Goal: Task Accomplishment & Management: Manage account settings

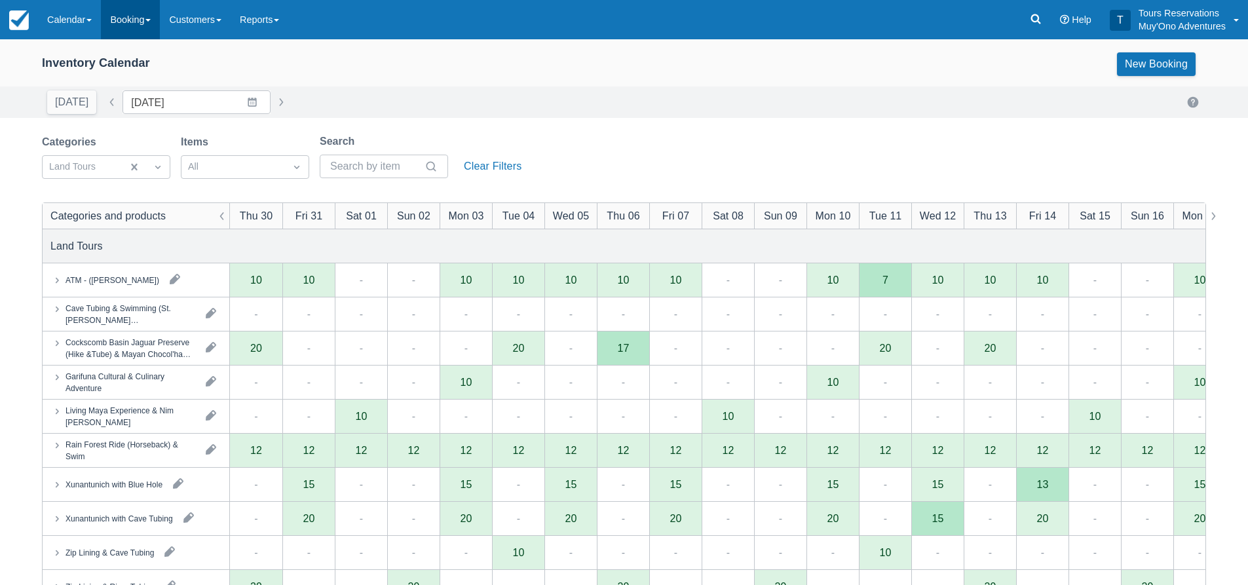
click at [124, 14] on link "Booking" at bounding box center [130, 19] width 59 height 39
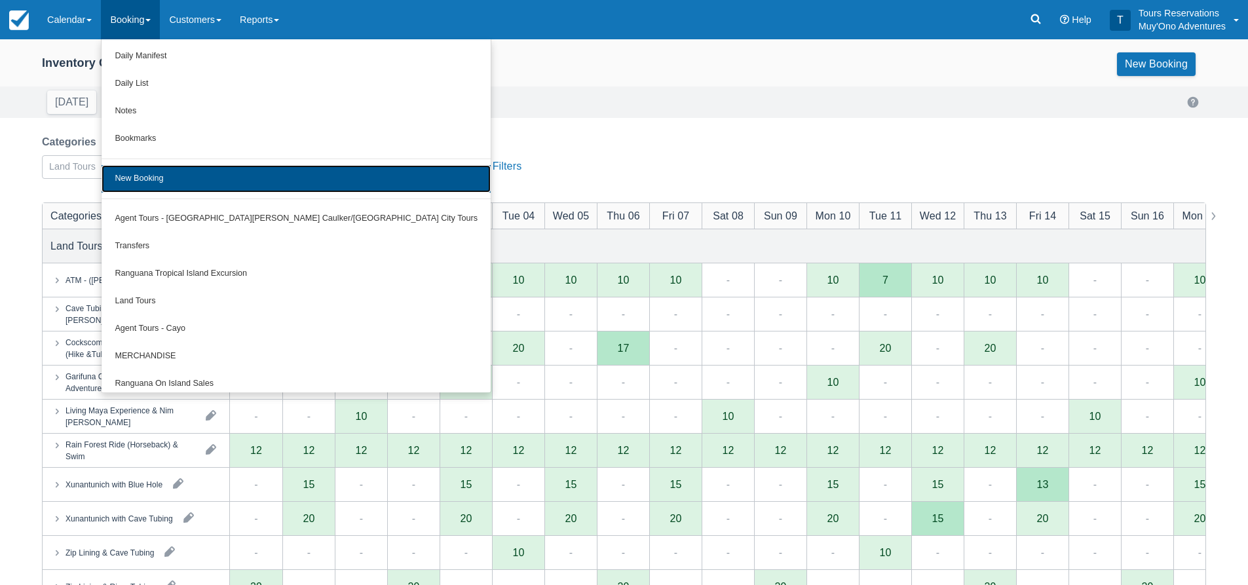
click at [170, 165] on link "New Booking" at bounding box center [296, 179] width 389 height 28
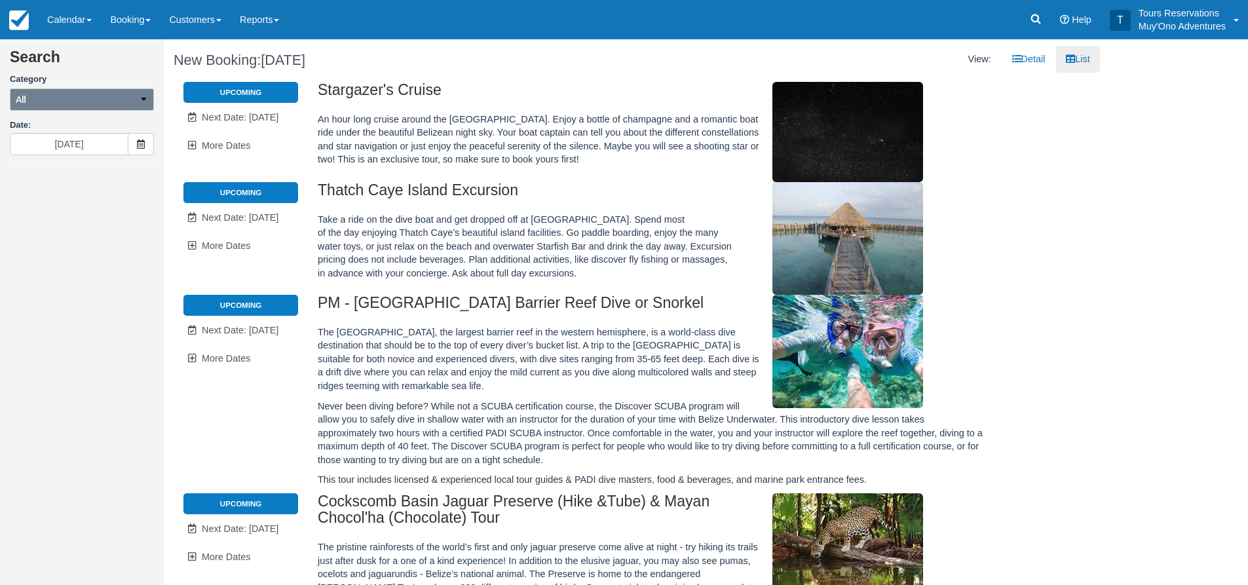
click at [108, 96] on button "All" at bounding box center [82, 99] width 144 height 22
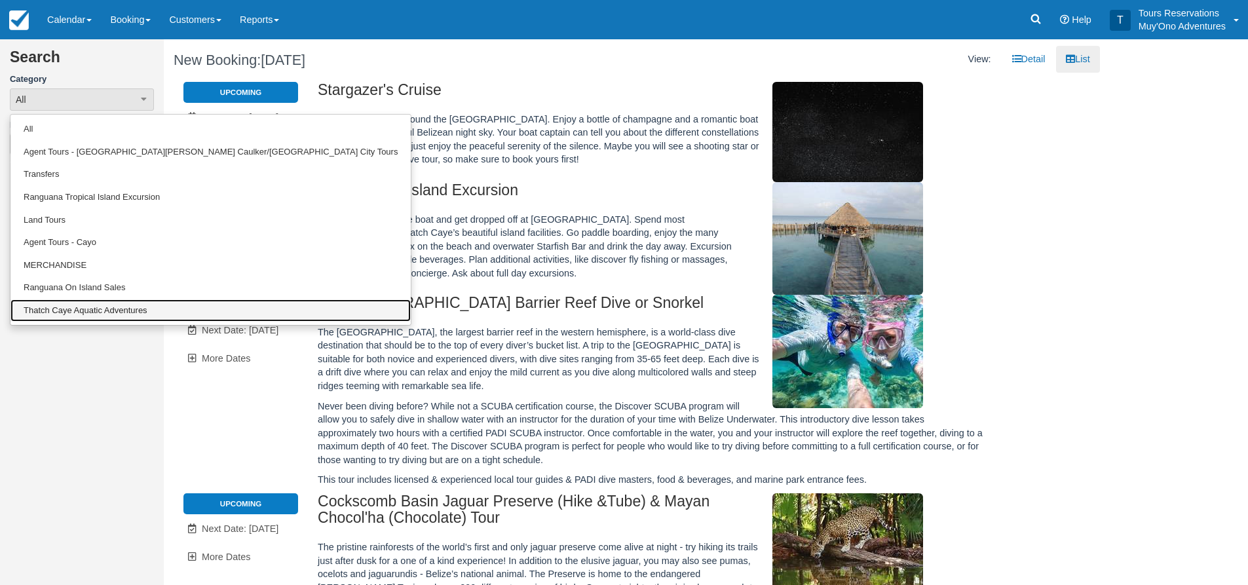
click at [66, 310] on link "Thatch Caye Aquatic Adventures" at bounding box center [210, 310] width 400 height 23
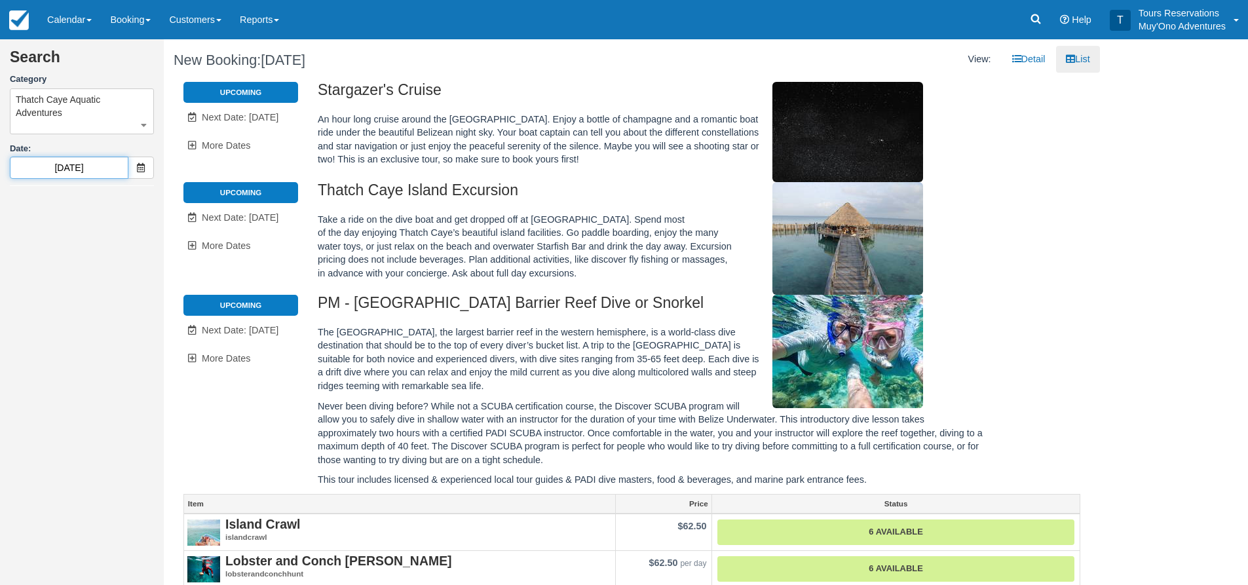
click at [62, 158] on input "10/03/25" at bounding box center [69, 168] width 119 height 22
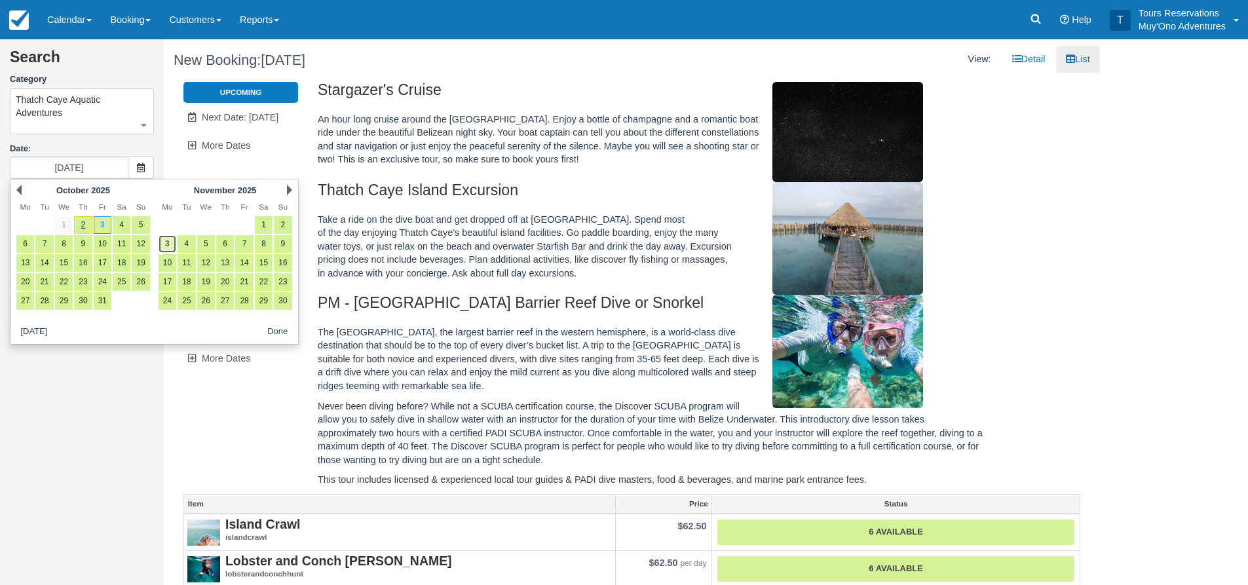
click at [174, 244] on link "3" at bounding box center [168, 244] width 18 height 18
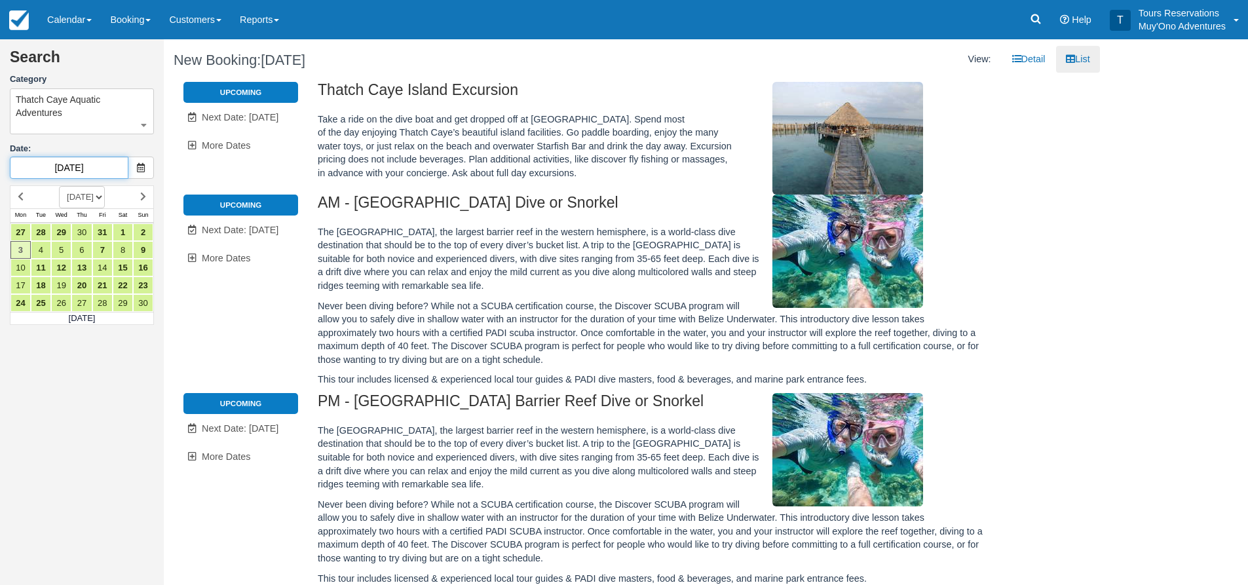
click at [80, 176] on input "11/03/25" at bounding box center [69, 168] width 119 height 22
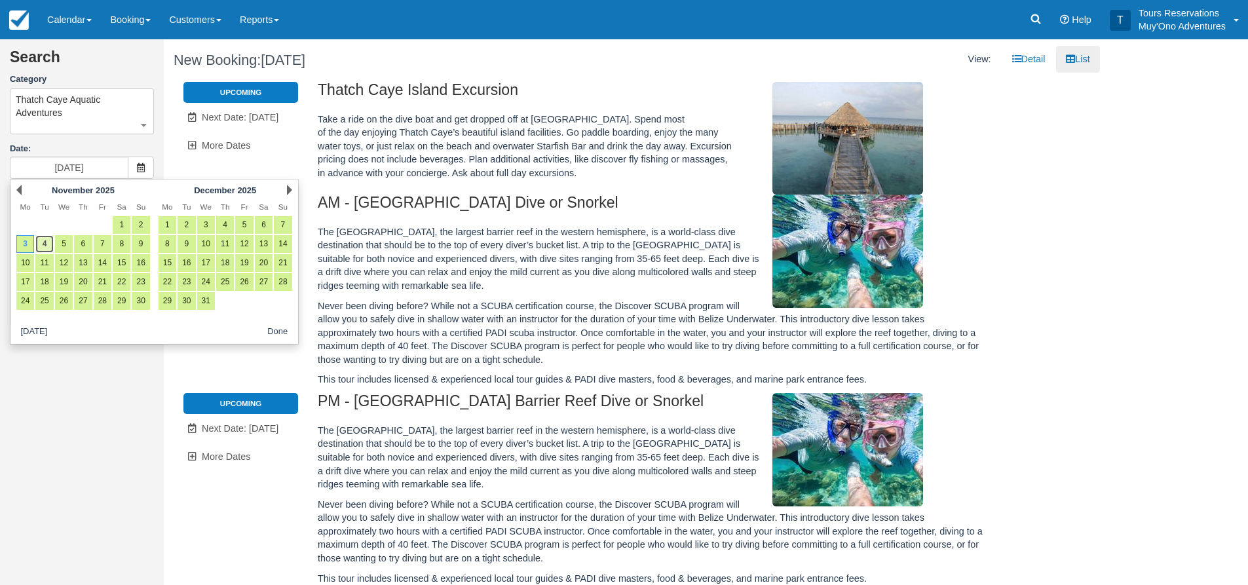
click at [44, 242] on link "4" at bounding box center [44, 244] width 18 height 18
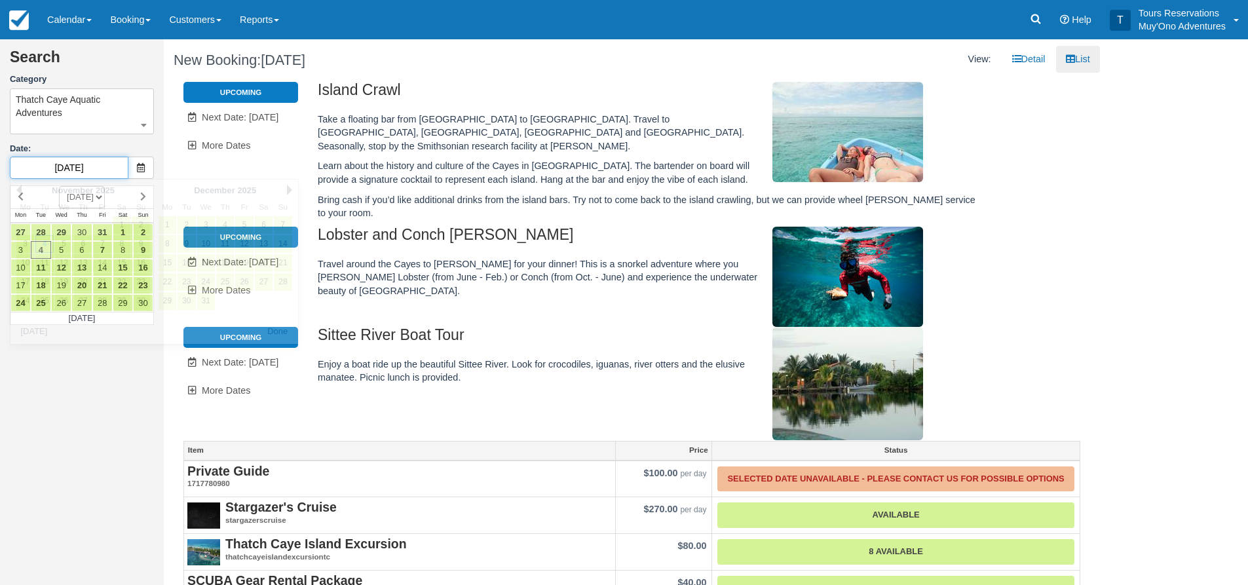
click at [58, 173] on input "11/04/25" at bounding box center [69, 168] width 119 height 22
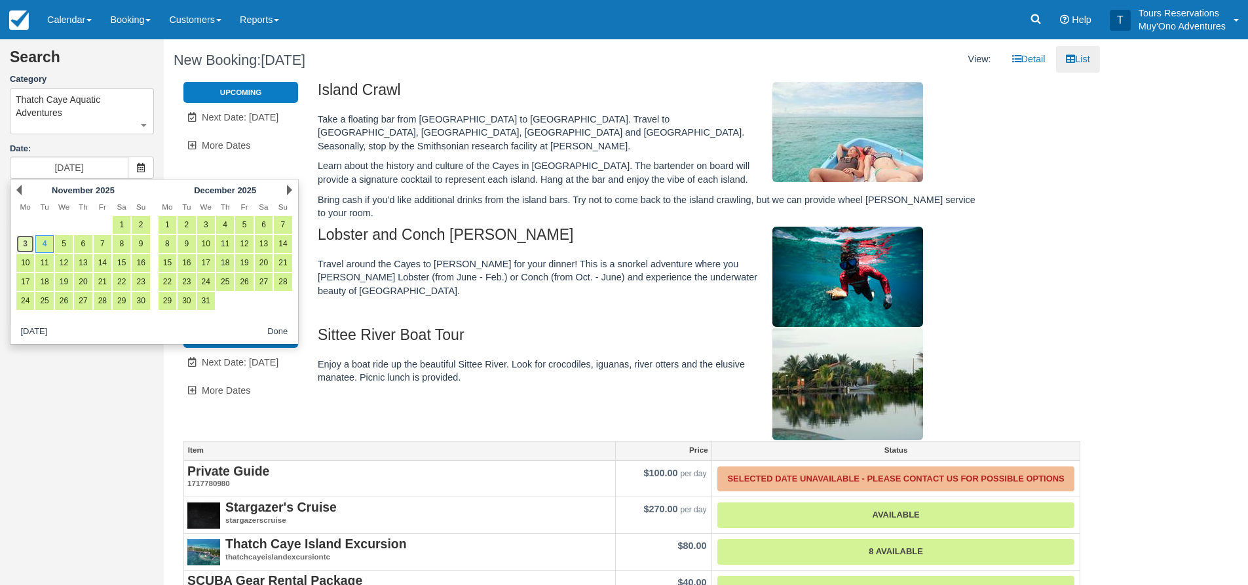
click at [28, 248] on link "3" at bounding box center [25, 244] width 18 height 18
type input "11/03/25"
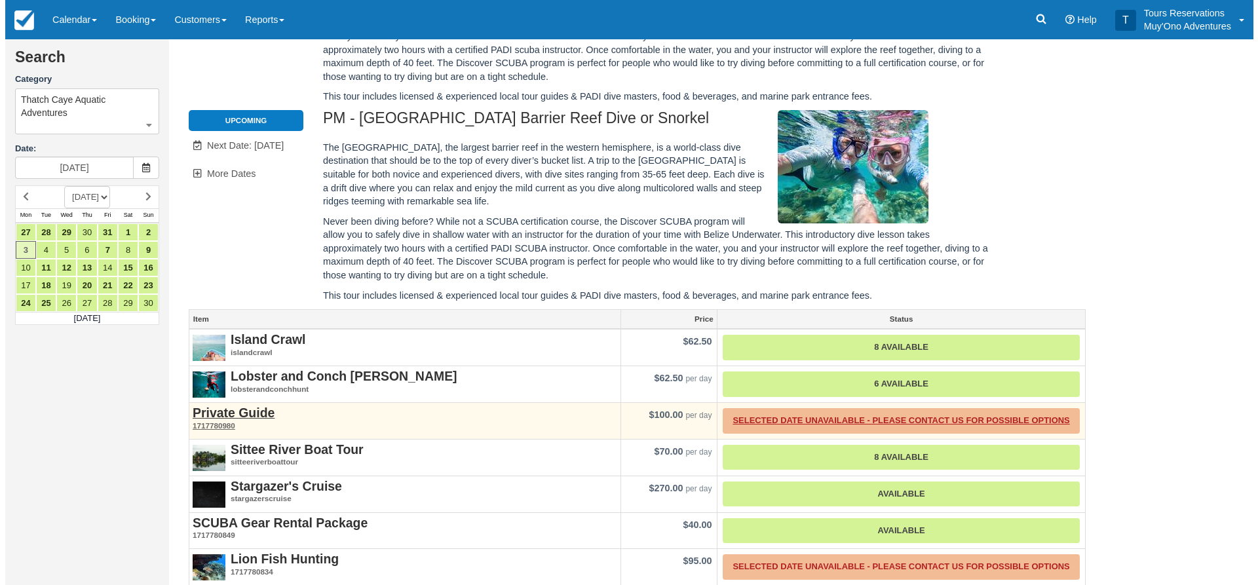
scroll to position [406, 0]
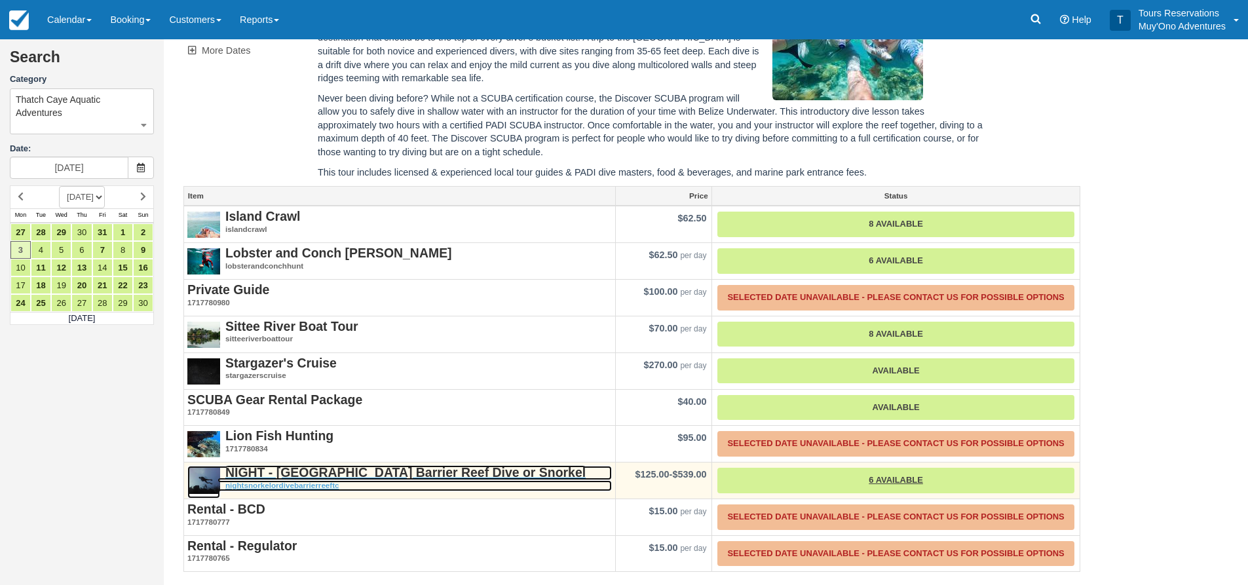
click at [292, 470] on strong "NIGHT - Belize Barrier Reef Dive or Snorkel" at bounding box center [405, 472] width 360 height 14
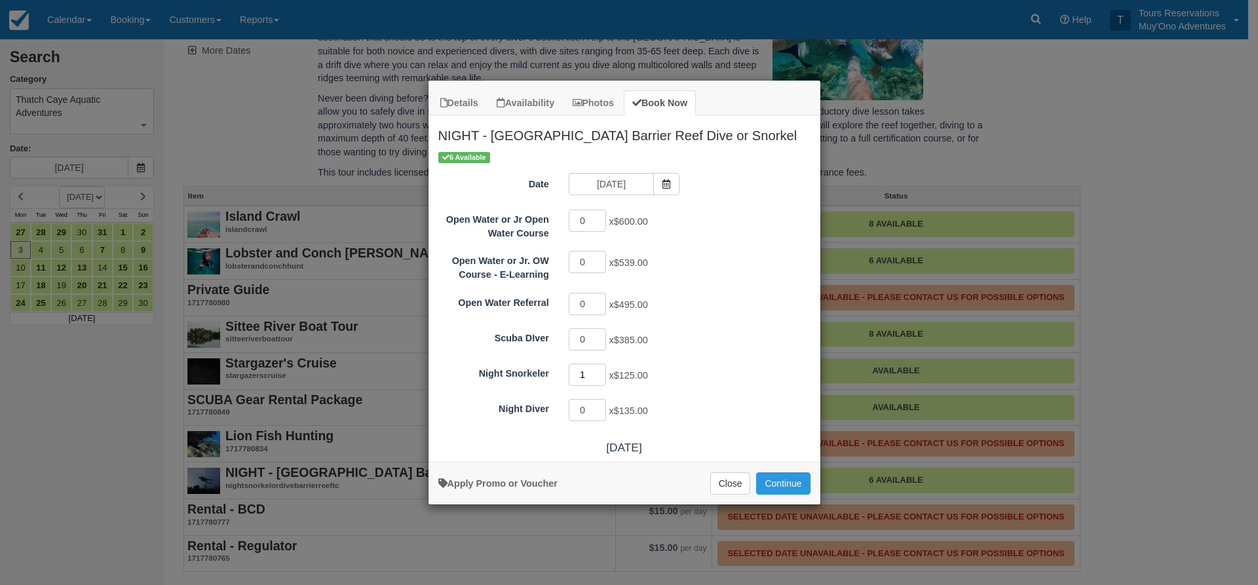
click at [600, 371] on input "1" at bounding box center [588, 375] width 38 height 22
type input "2"
click at [600, 371] on input "2" at bounding box center [588, 375] width 38 height 22
click at [610, 187] on input "11/03/25" at bounding box center [611, 184] width 85 height 22
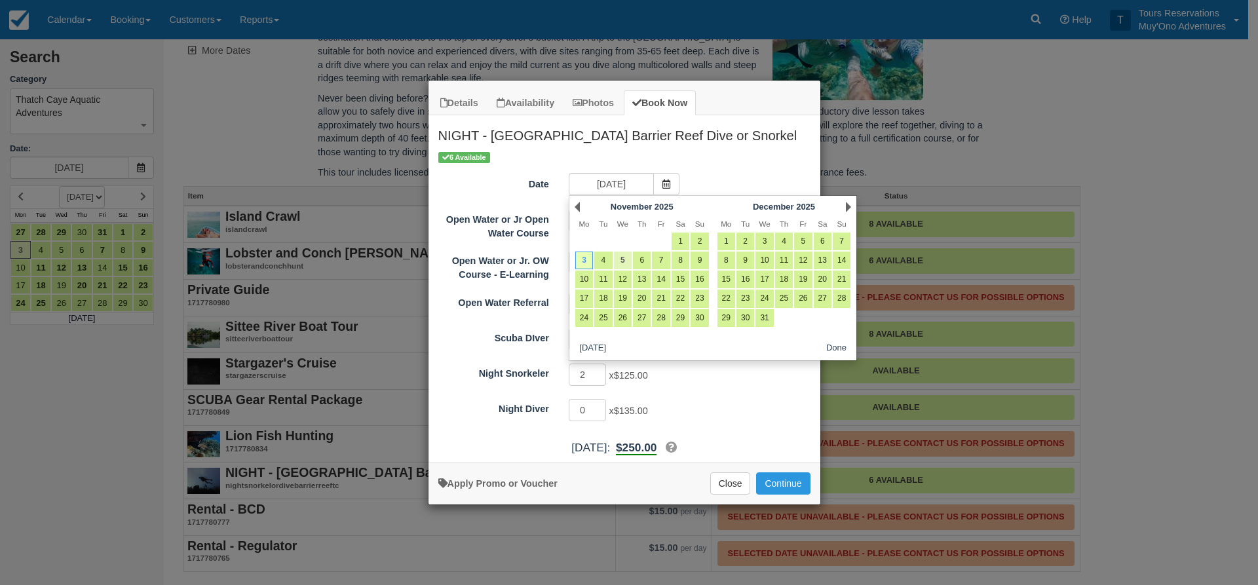
click at [622, 259] on link "5" at bounding box center [623, 261] width 18 height 18
type input "11/05/25"
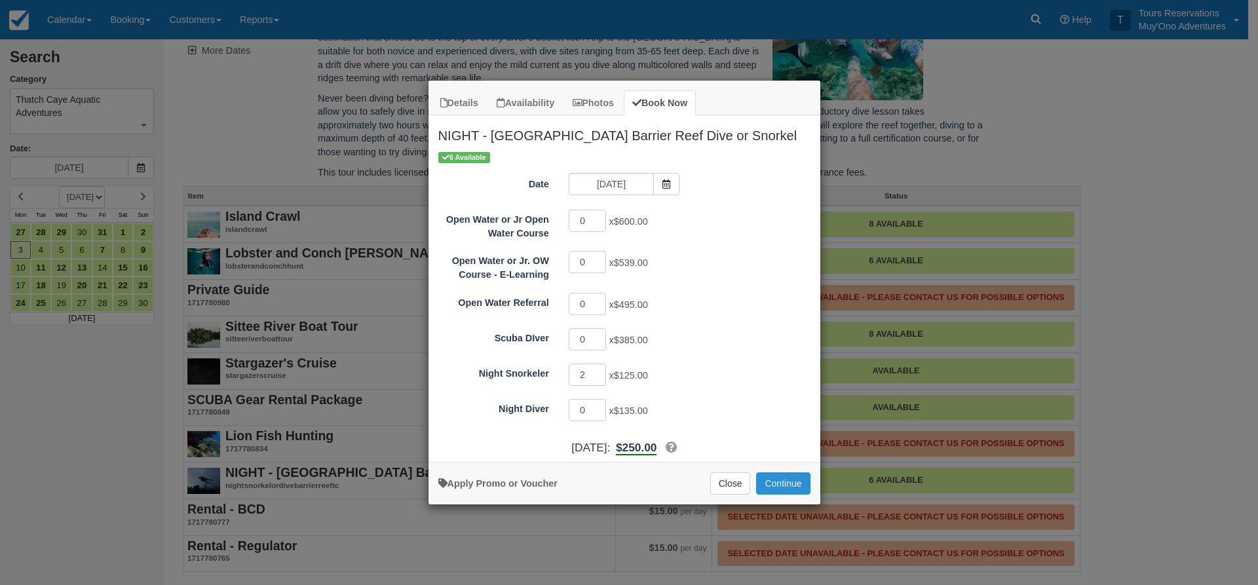
click at [791, 473] on button "Continue" at bounding box center [783, 483] width 54 height 22
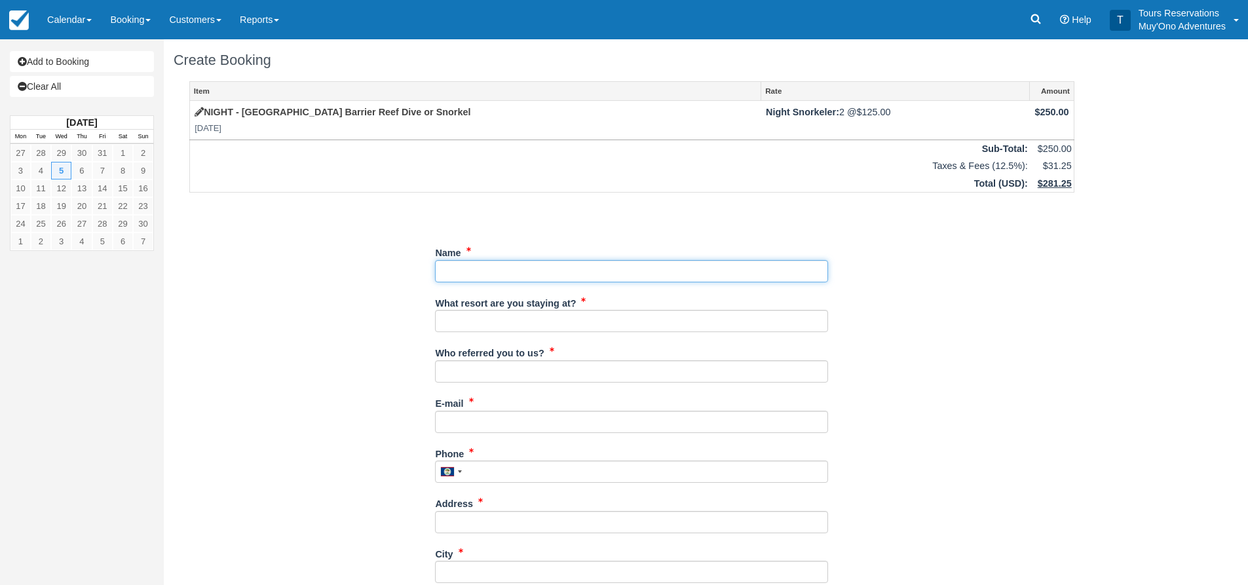
click at [546, 274] on input "Name" at bounding box center [631, 271] width 393 height 22
type input "Scott Gosse"
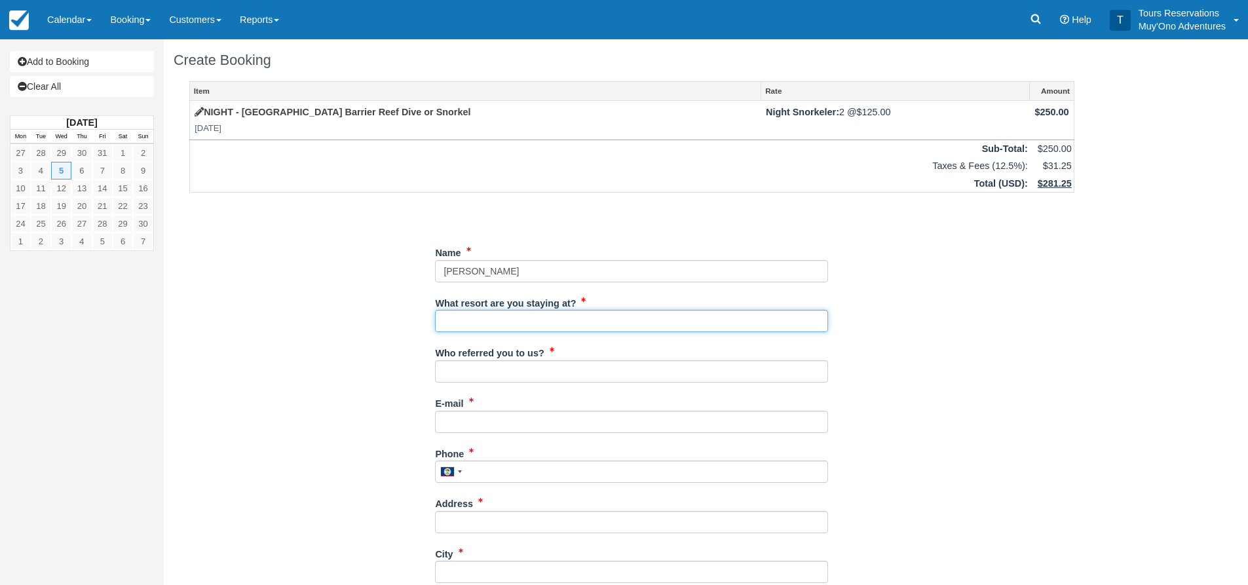
click at [463, 324] on input "What resort are you staying at?" at bounding box center [631, 321] width 393 height 22
type input "Thatch Caye"
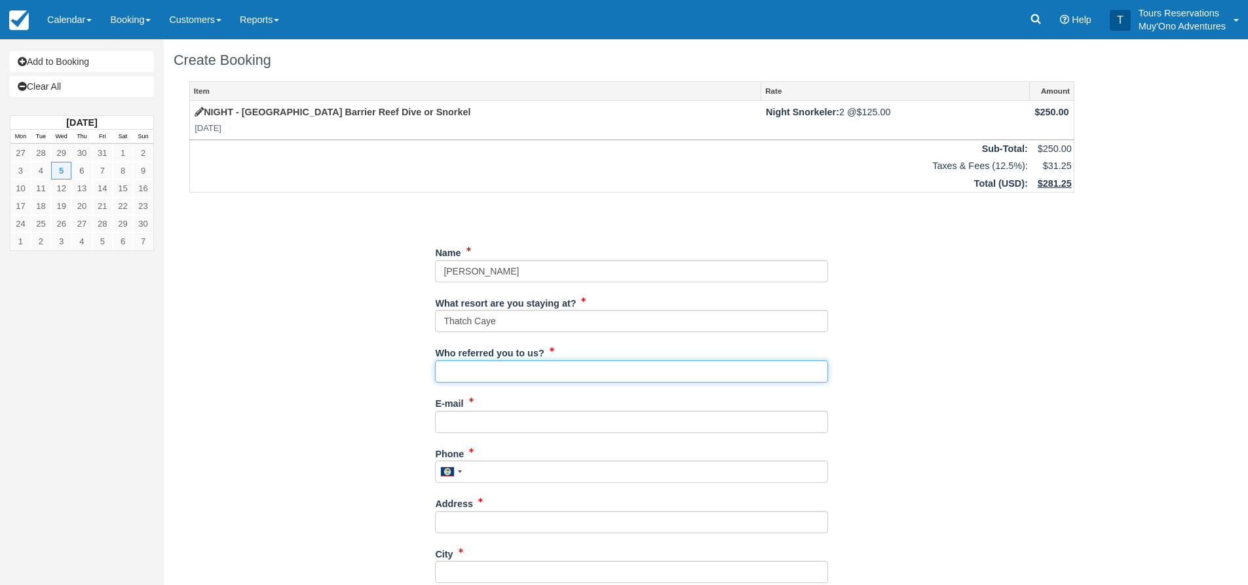
click at [489, 373] on input "Who referred you to us?" at bounding box center [631, 371] width 393 height 22
type input "an"
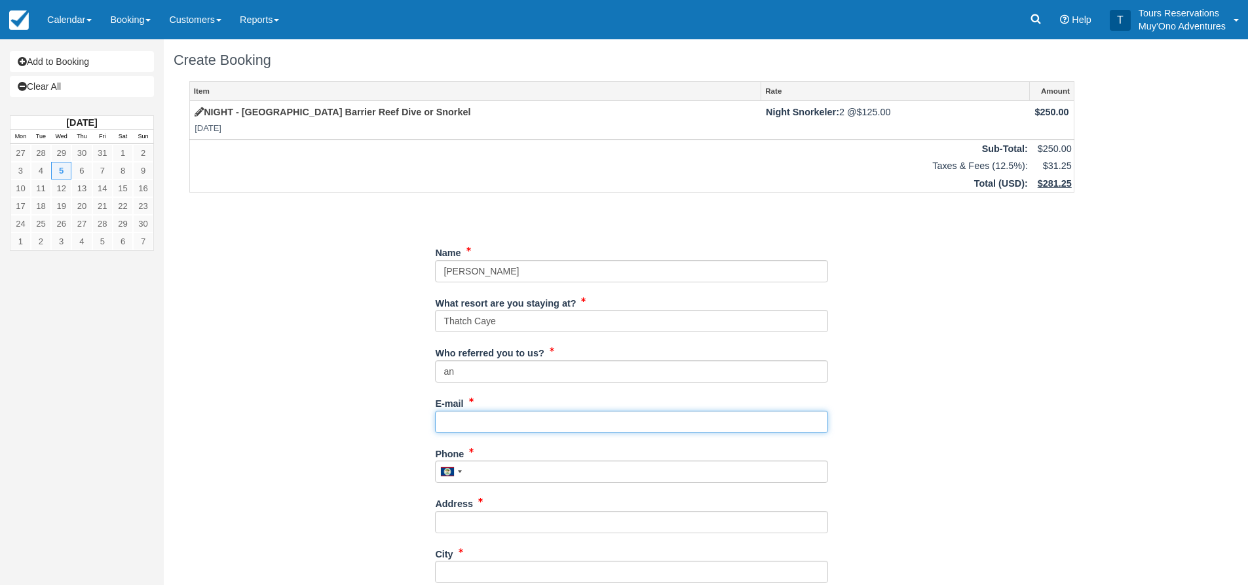
click at [485, 425] on input "E-mail" at bounding box center [631, 422] width 393 height 22
drag, startPoint x: 470, startPoint y: 427, endPoint x: 478, endPoint y: 433, distance: 10.4
click at [470, 427] on input "E-mail" at bounding box center [631, 422] width 393 height 22
paste input "scottgosse@ymail.com"
type input "scottgosse@ymail.com"
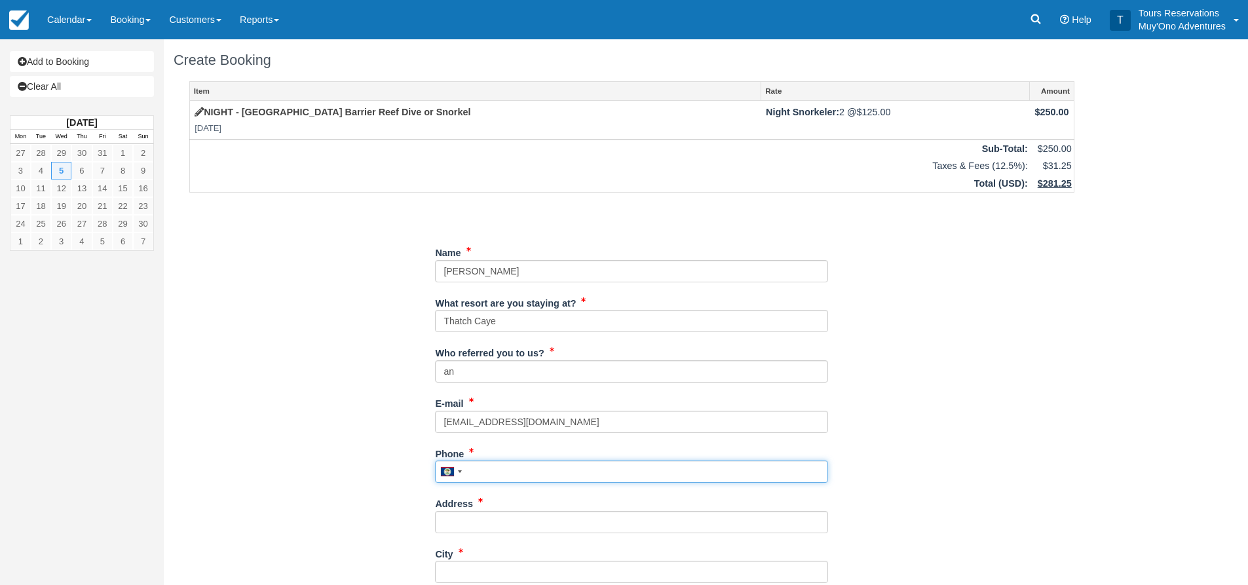
click at [496, 476] on input "Phone" at bounding box center [631, 472] width 393 height 22
drag, startPoint x: 474, startPoint y: 468, endPoint x: 493, endPoint y: 474, distance: 20.3
click at [474, 467] on input "Phone" at bounding box center [631, 472] width 393 height 22
paste input "4145733111"
type input "4145733111"
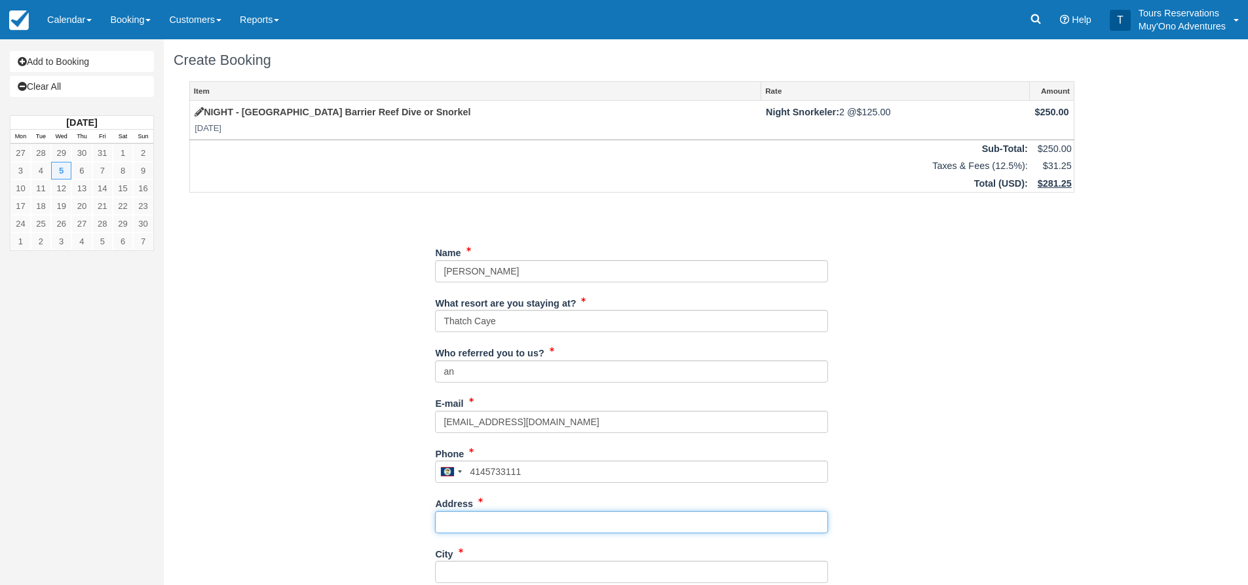
drag, startPoint x: 501, startPoint y: 516, endPoint x: 531, endPoint y: 516, distance: 30.1
click at [501, 516] on input "Address" at bounding box center [631, 522] width 393 height 22
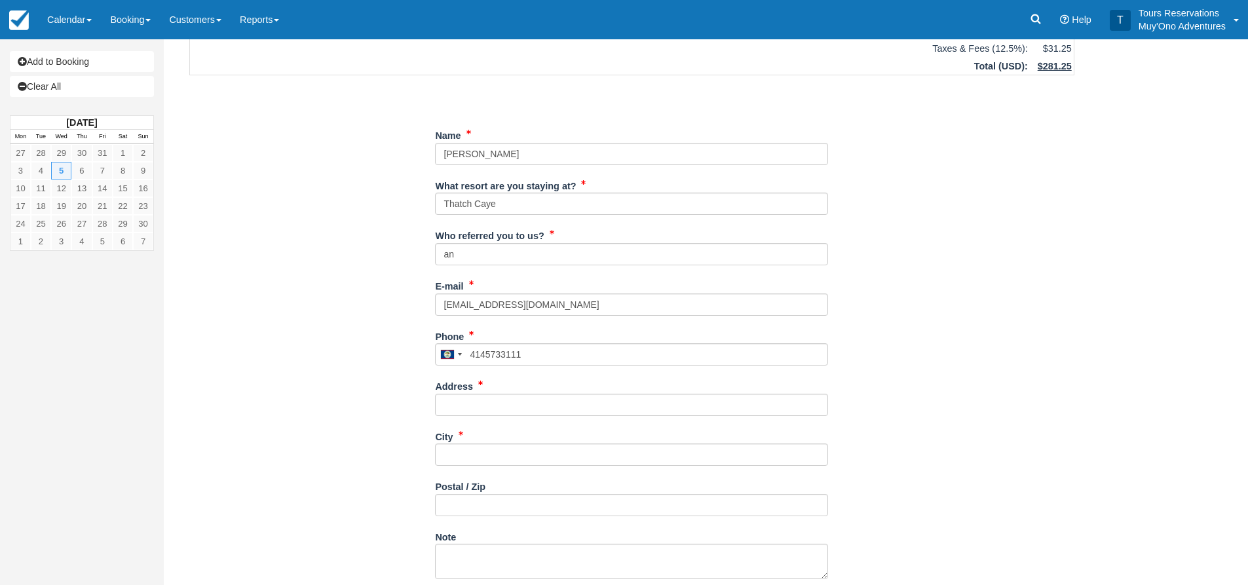
scroll to position [131, 0]
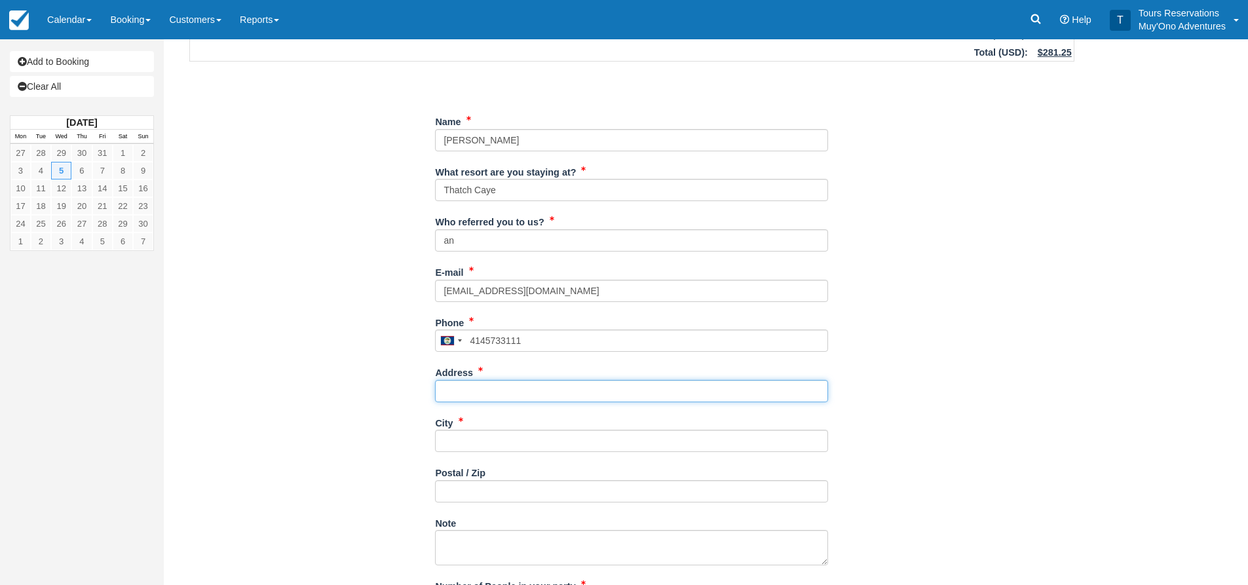
click at [483, 391] on input "Address" at bounding box center [631, 391] width 393 height 22
paste input "N82W28491 Hillcrest Dr"
type input "N82W28491 Hillcrest Dr"
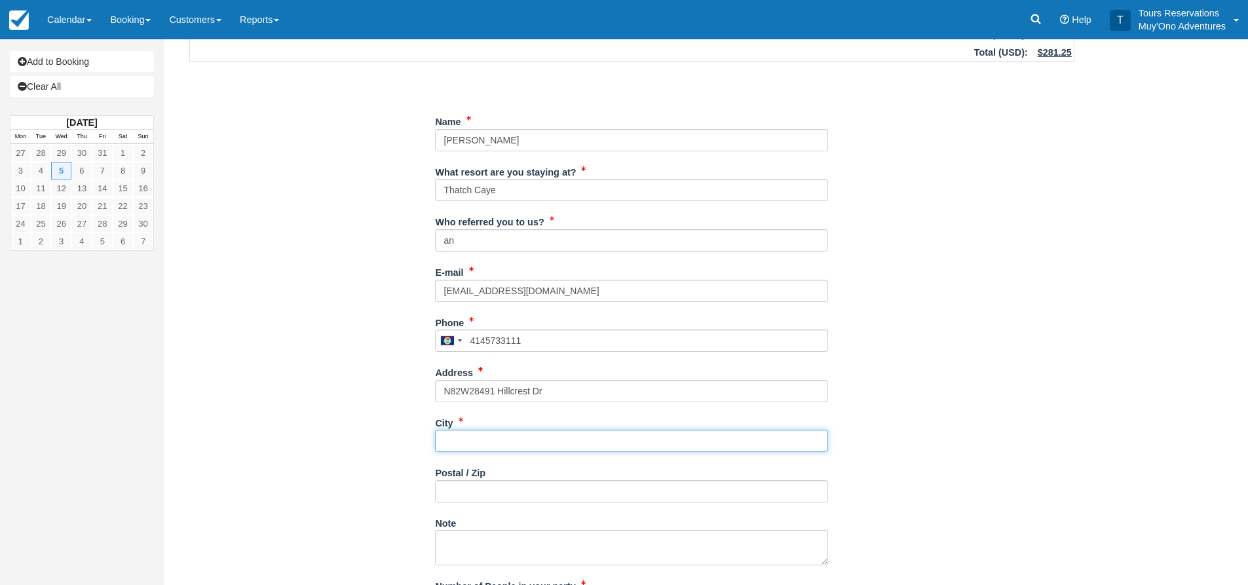
click at [470, 435] on input "City" at bounding box center [631, 441] width 393 height 22
type input "---"
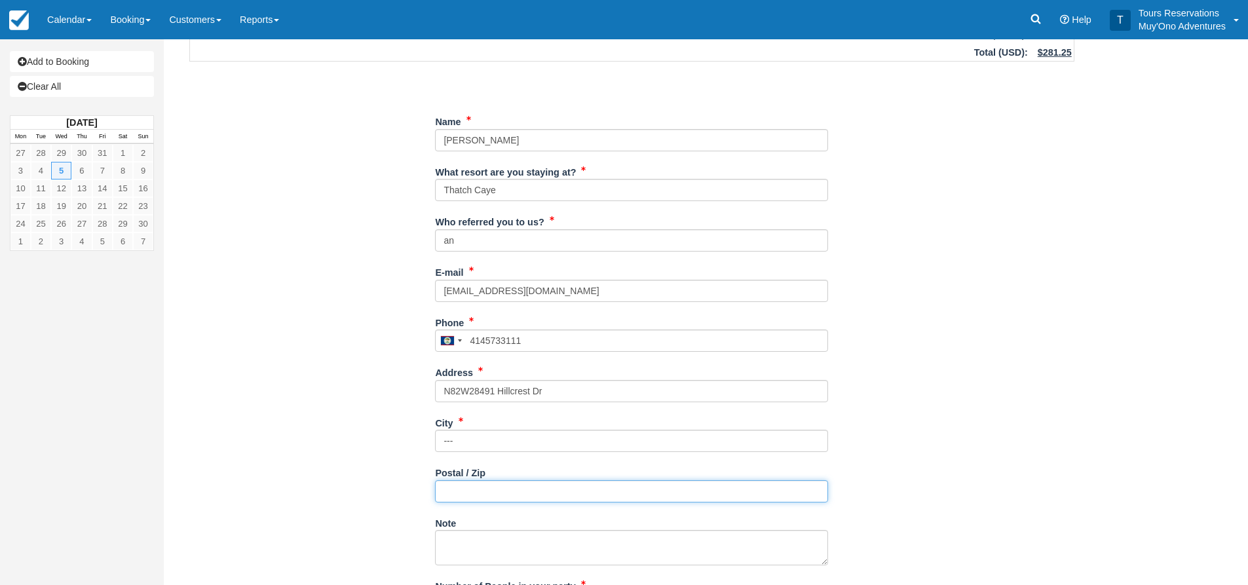
click at [465, 499] on input "Postal / Zip" at bounding box center [631, 491] width 393 height 22
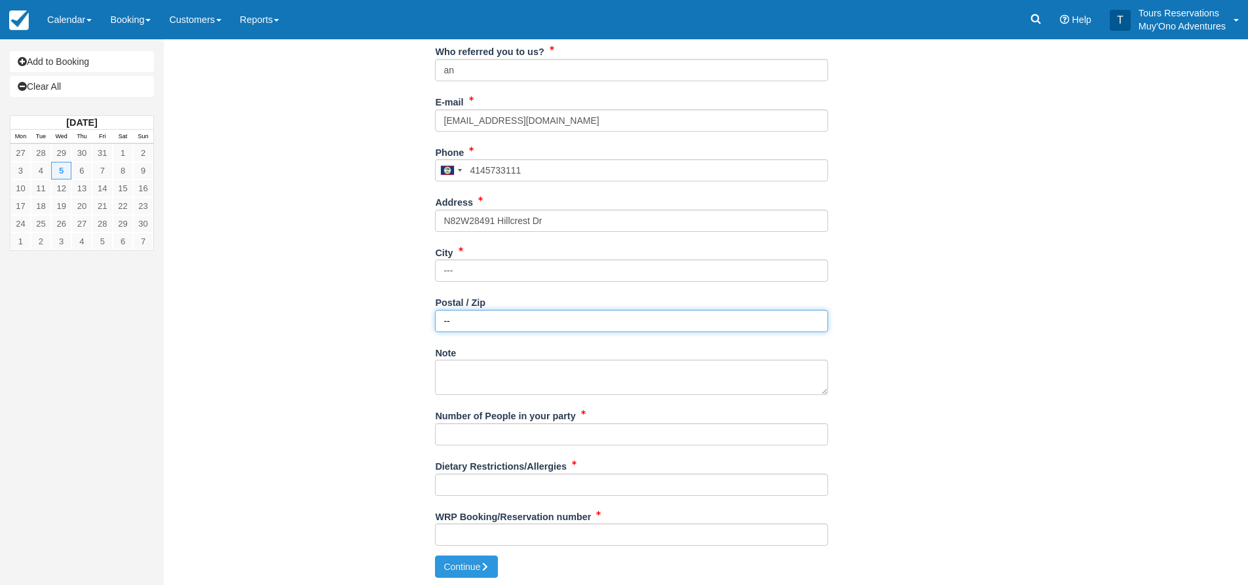
scroll to position [304, 0]
type input "--"
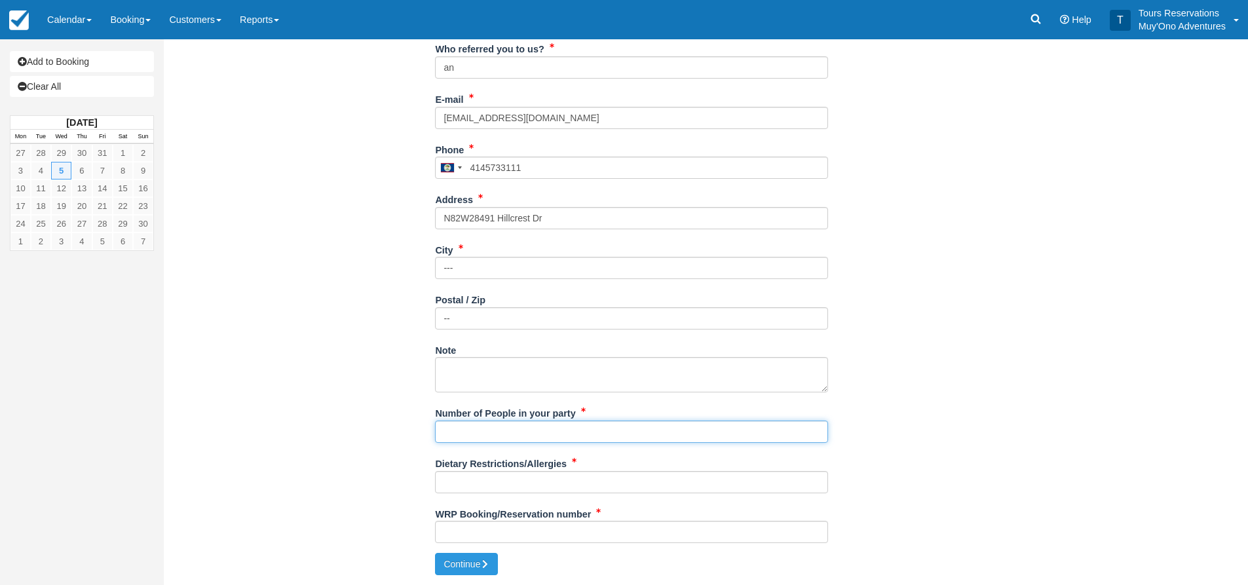
click at [461, 440] on input "Number of People in your party" at bounding box center [631, 432] width 393 height 22
type input "2"
click at [364, 467] on div "Item Rate Amount NIGHT - Belize Barrier Reef Dive or Snorkel Wed Nov 5, 2025 Ni…" at bounding box center [632, 165] width 917 height 776
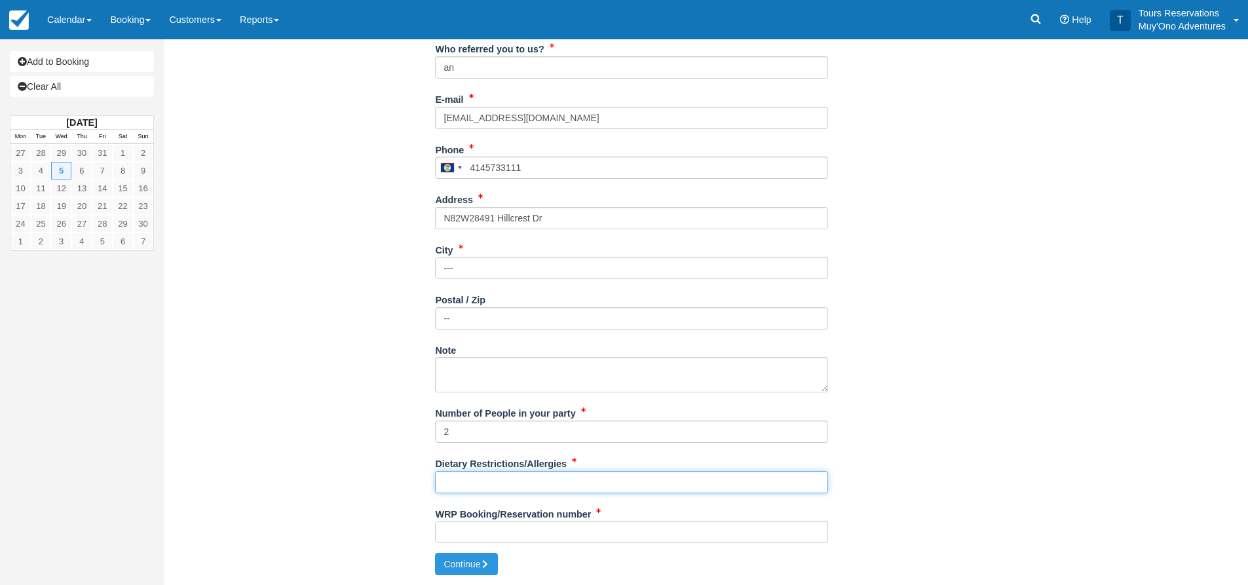
drag, startPoint x: 464, startPoint y: 493, endPoint x: 466, endPoint y: 485, distance: 8.3
click at [464, 493] on input "Dietary Restrictions/Allergies" at bounding box center [631, 482] width 393 height 22
type input "NONE"
click at [493, 535] on input "WRP Booking/Reservation number" at bounding box center [631, 532] width 393 height 22
click at [518, 528] on input "WRP Booking/Reservation number" at bounding box center [631, 532] width 393 height 22
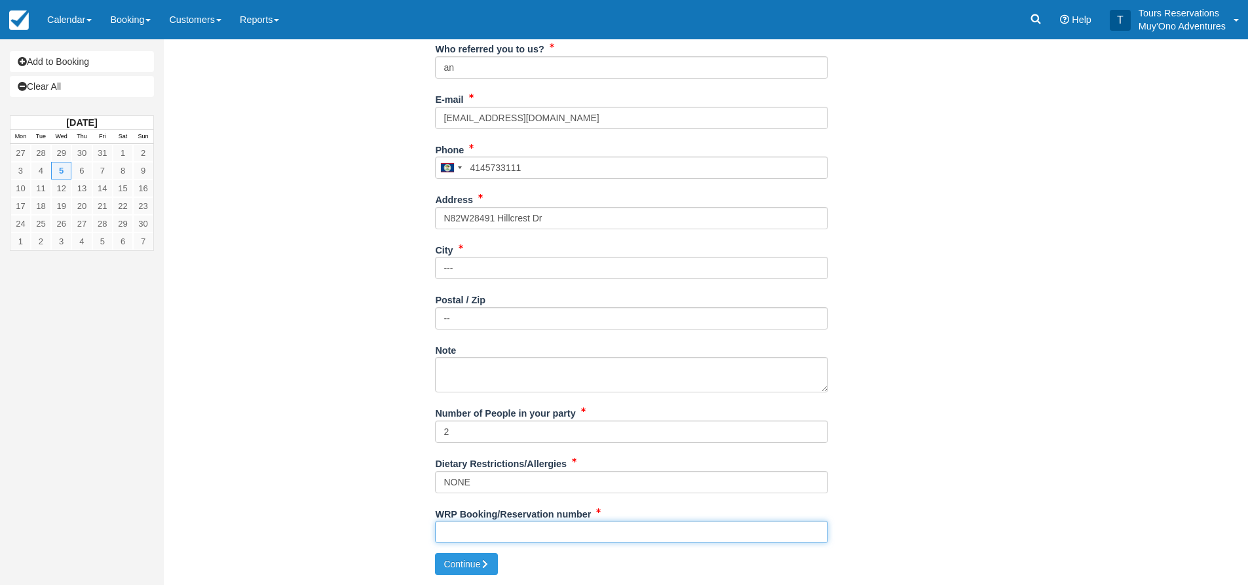
paste input "BB25020616489919"
type input "BB25020616489919"
click at [461, 563] on button "Continue" at bounding box center [466, 564] width 63 height 22
type input "[PHONE_NUMBER]"
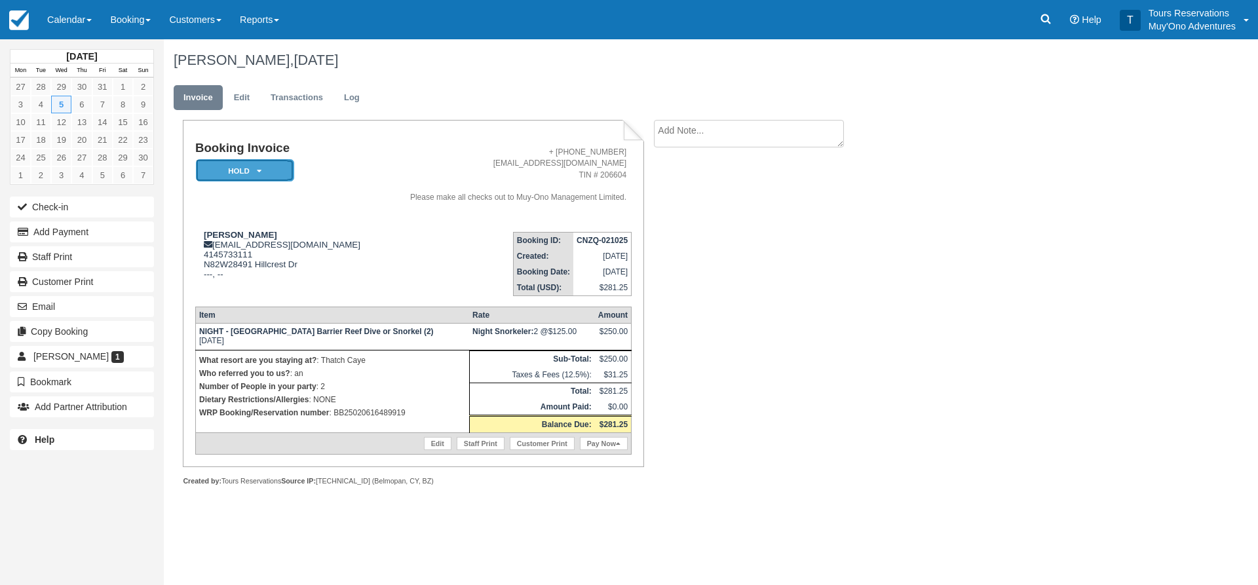
click at [263, 170] on em "HOLD" at bounding box center [245, 170] width 98 height 23
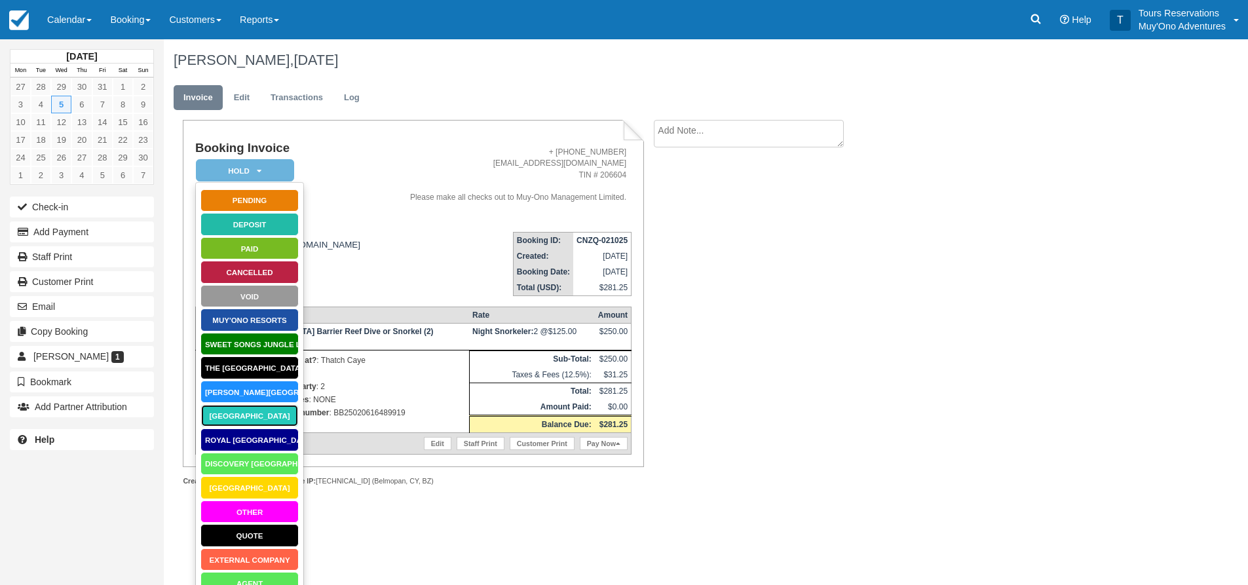
click at [252, 413] on link "Thatch Caye Resort" at bounding box center [249, 415] width 98 height 23
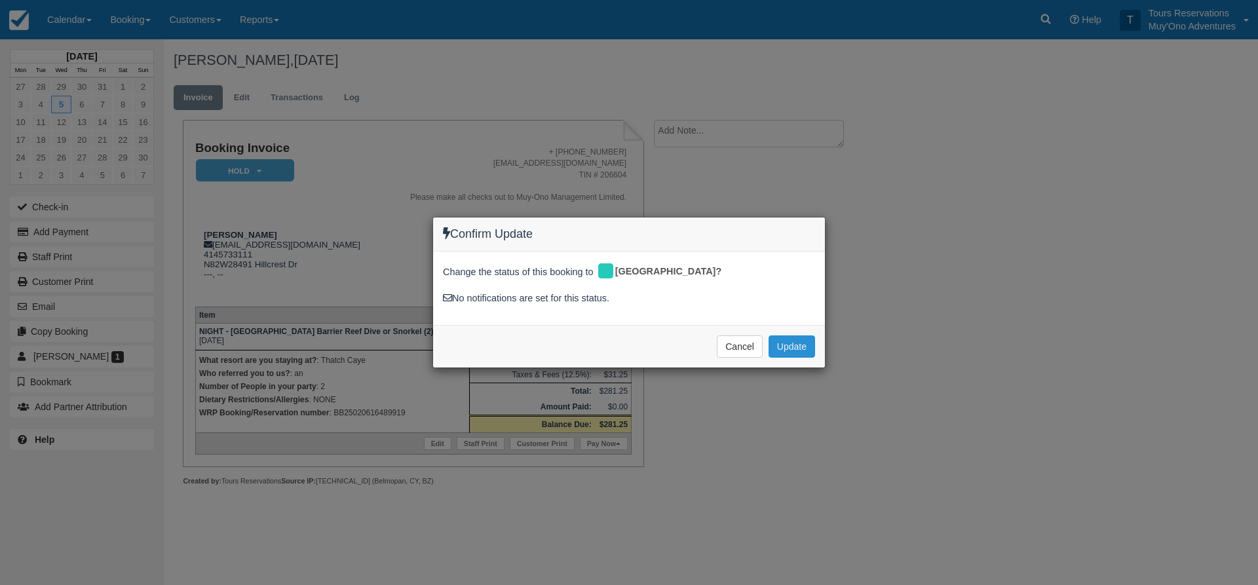
click at [790, 339] on button "Update" at bounding box center [791, 346] width 47 height 22
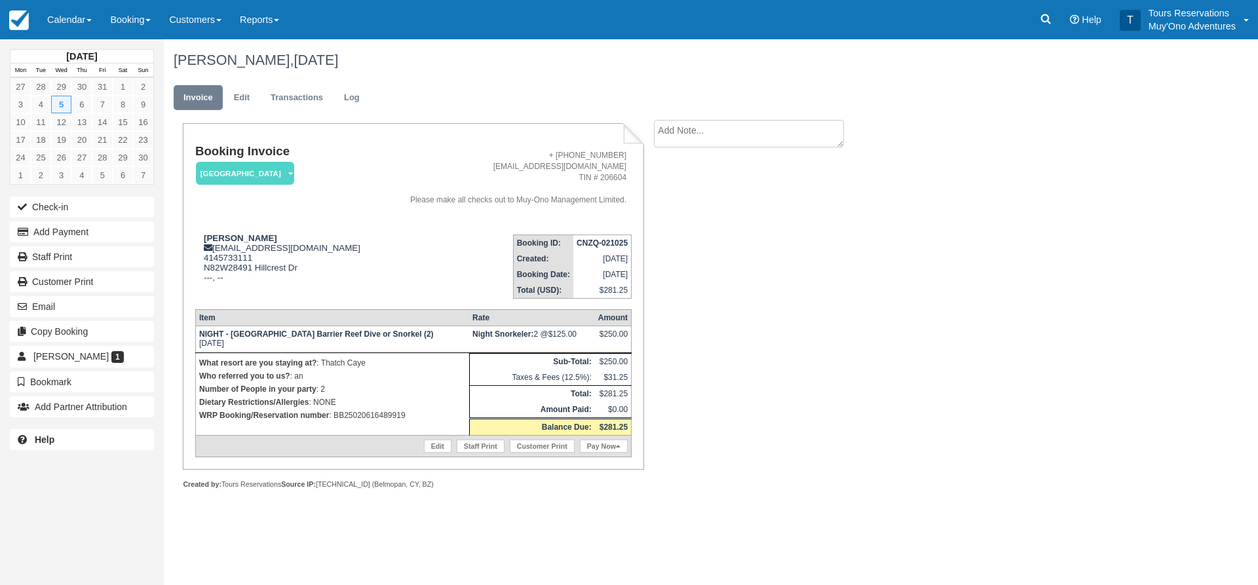
click at [689, 137] on textarea at bounding box center [749, 134] width 190 height 28
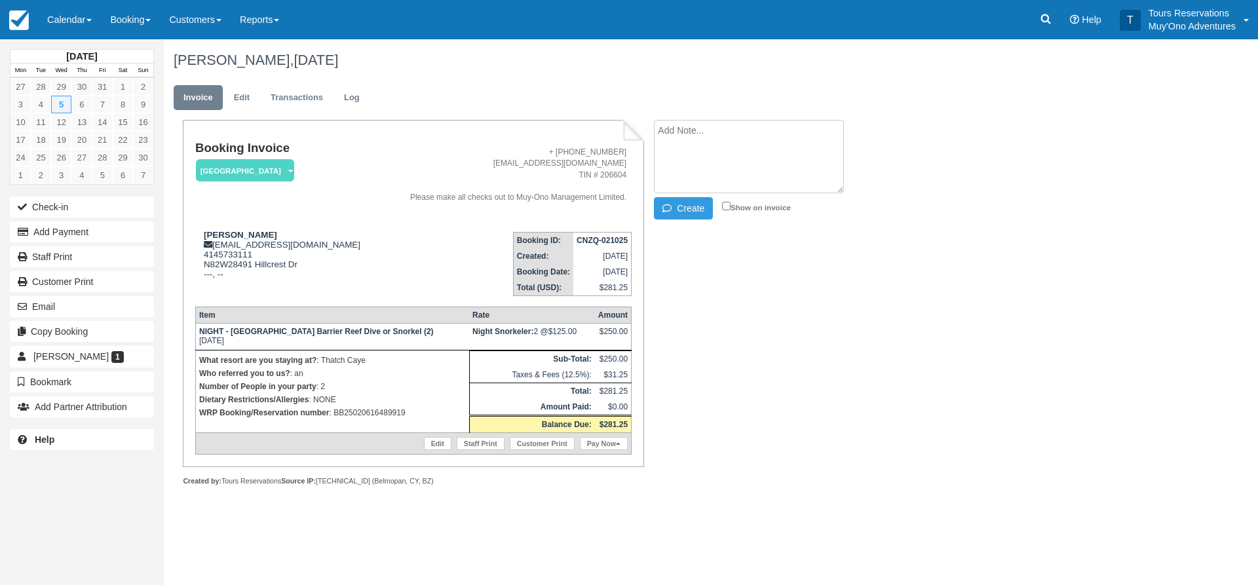
paste textarea "BB25020616489919"
click at [664, 193] on textarea "BB25020616489919" at bounding box center [749, 156] width 190 height 73
type textarea "BB25020616489919"
click at [670, 204] on icon "button" at bounding box center [669, 208] width 14 height 9
click at [245, 103] on link "Edit" at bounding box center [241, 98] width 35 height 26
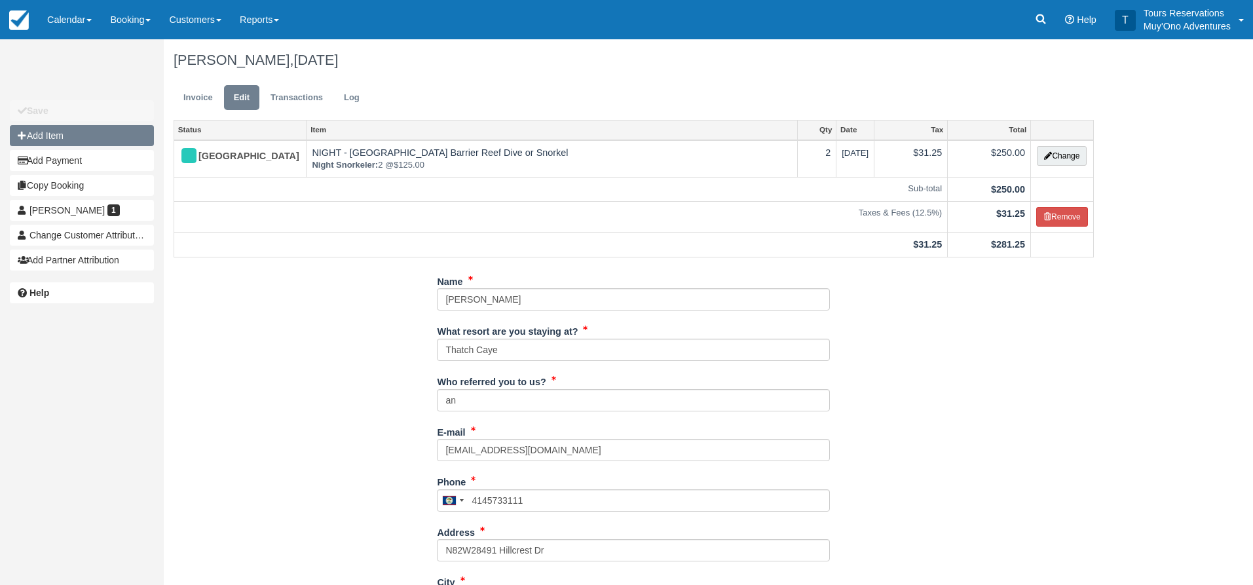
click at [86, 140] on button "Add Item" at bounding box center [82, 135] width 144 height 21
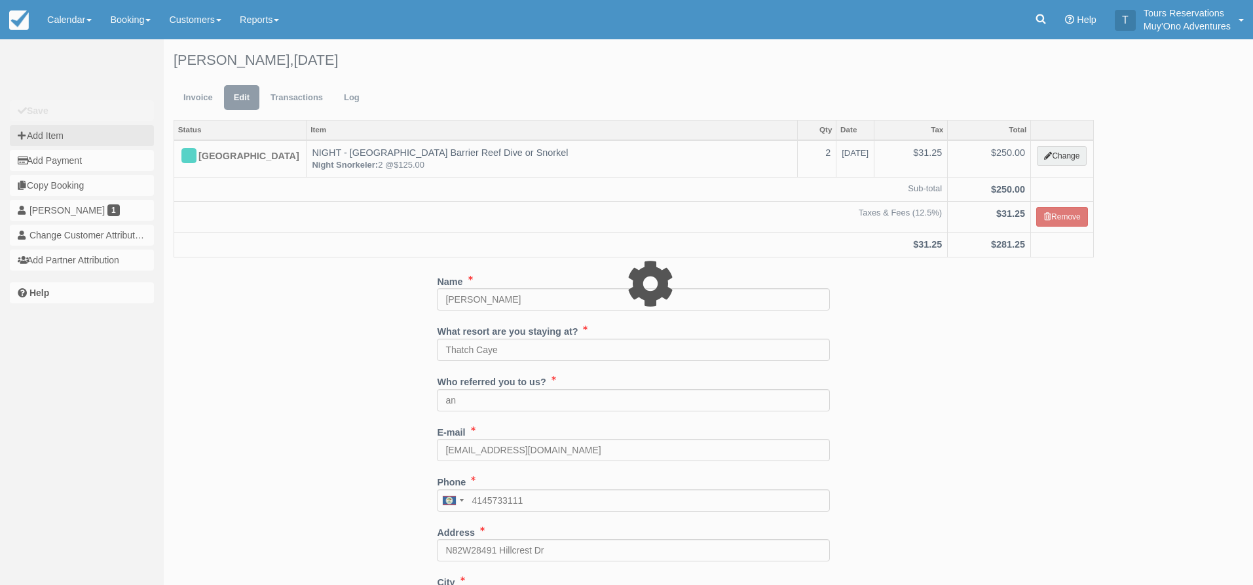
type input "0.00"
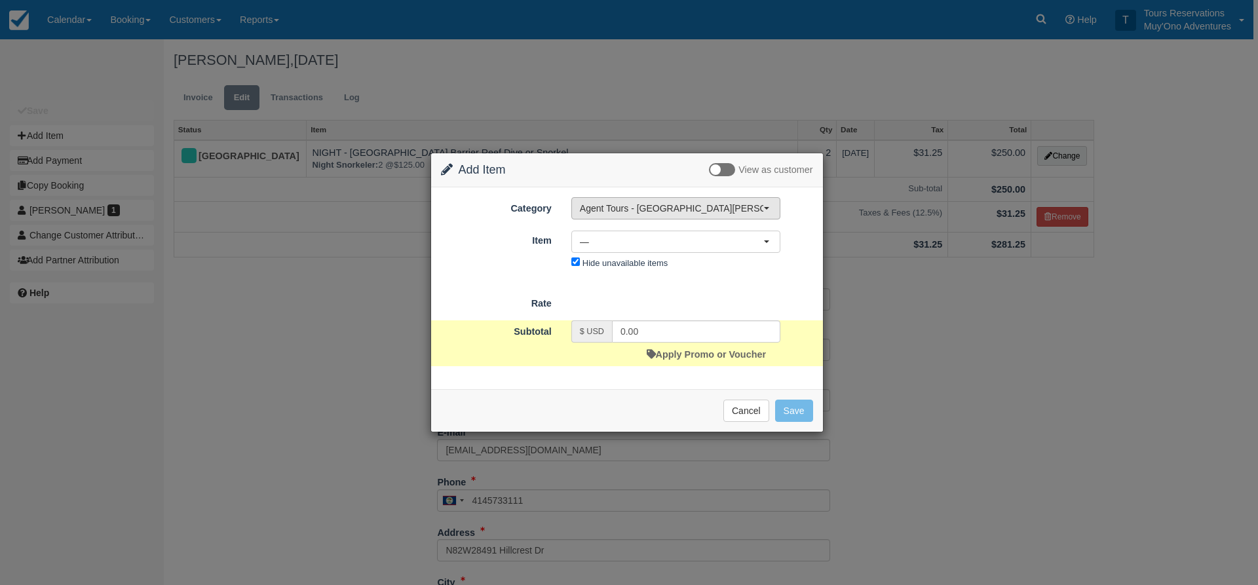
click at [647, 211] on span "Agent Tours - [GEOGRAPHIC_DATA][PERSON_NAME] Caulker/[GEOGRAPHIC_DATA] City Tou…" at bounding box center [671, 208] width 183 height 13
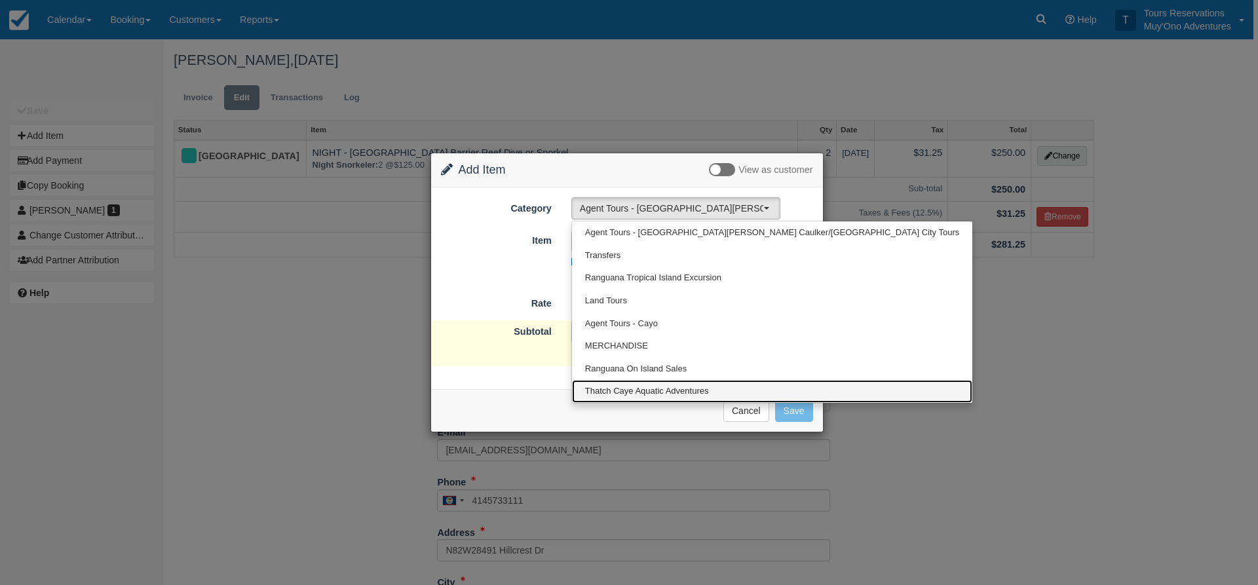
click at [651, 396] on span "Thatch Caye Aquatic Adventures" at bounding box center [647, 391] width 124 height 12
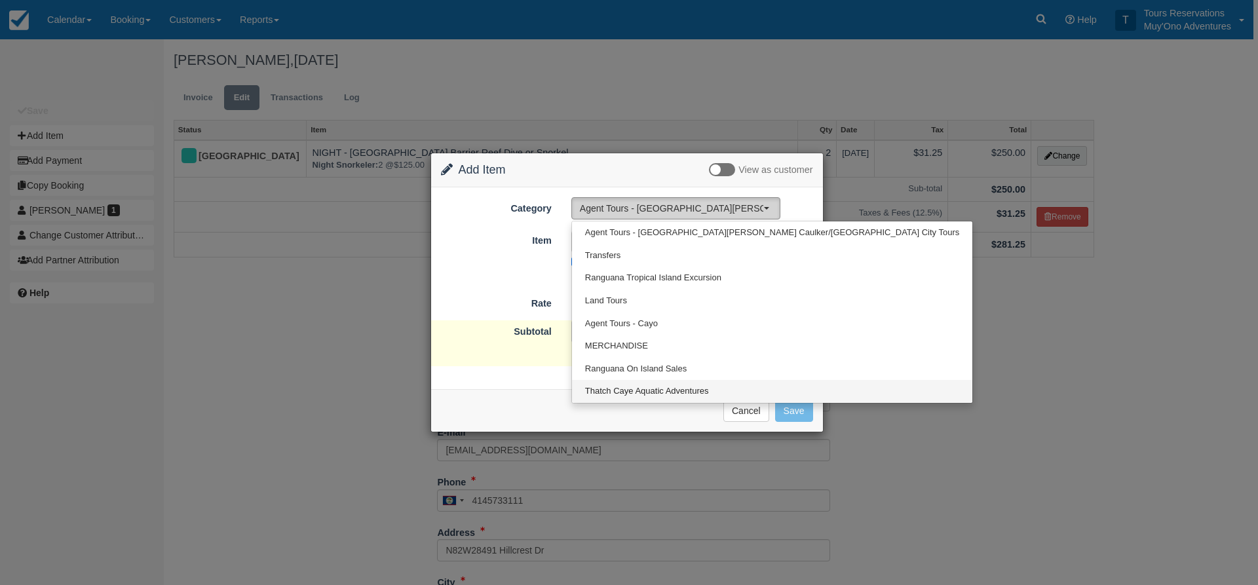
select select "64"
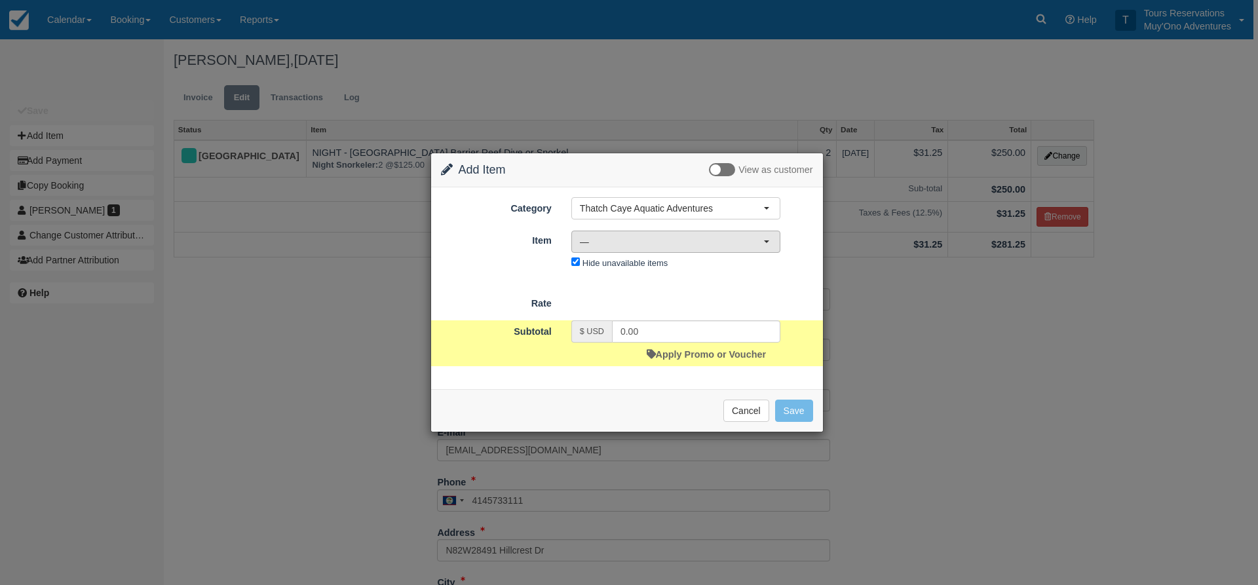
click at [625, 246] on span "—" at bounding box center [671, 241] width 183 height 13
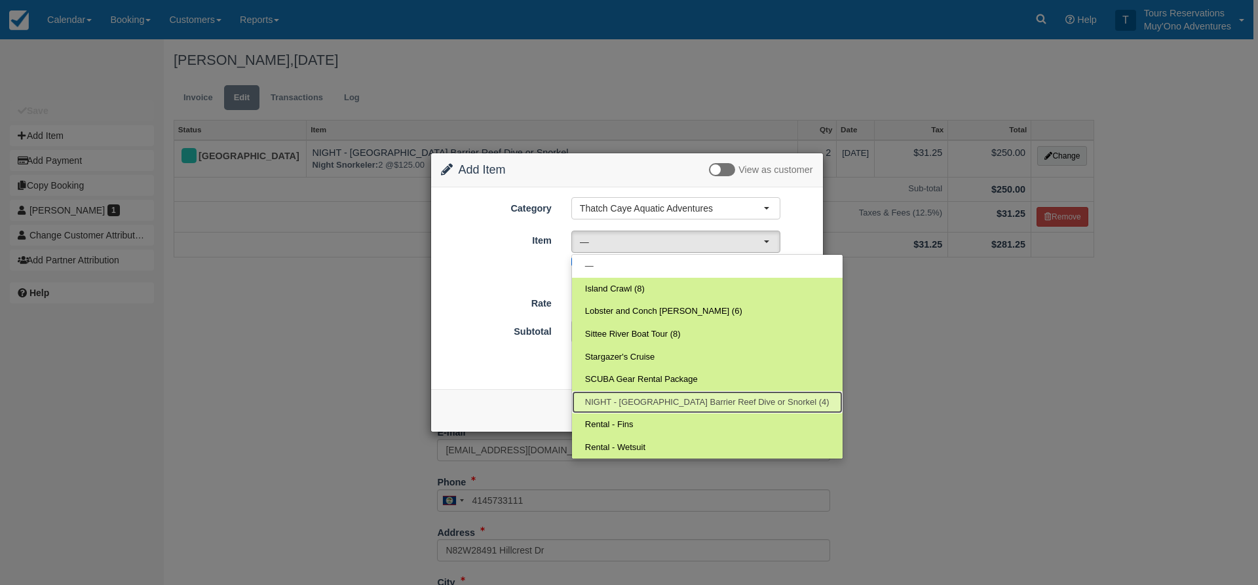
click at [645, 398] on span "NIGHT - Belize Barrier Reef Dive or Snorkel (4)" at bounding box center [707, 402] width 244 height 12
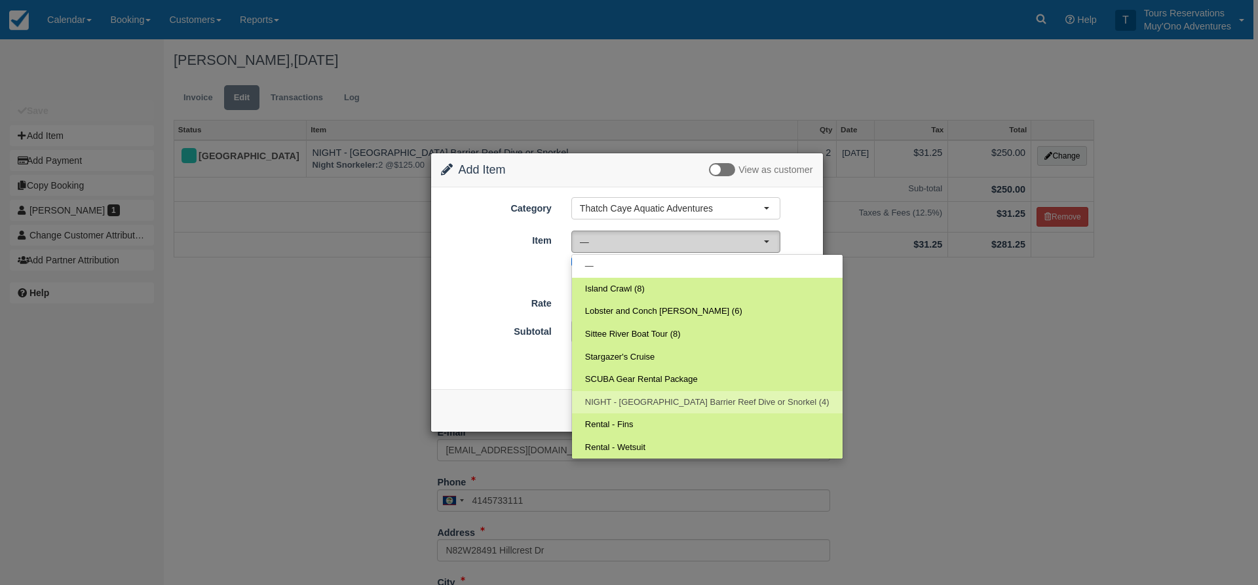
select select "297"
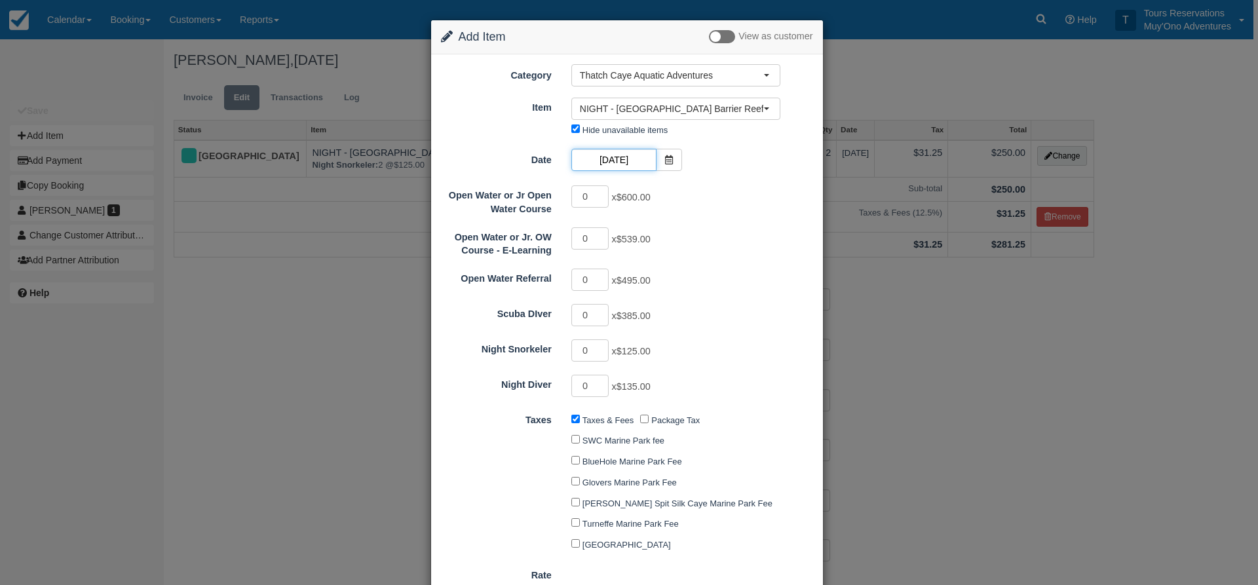
click at [612, 166] on input "11/05/25" at bounding box center [613, 160] width 85 height 22
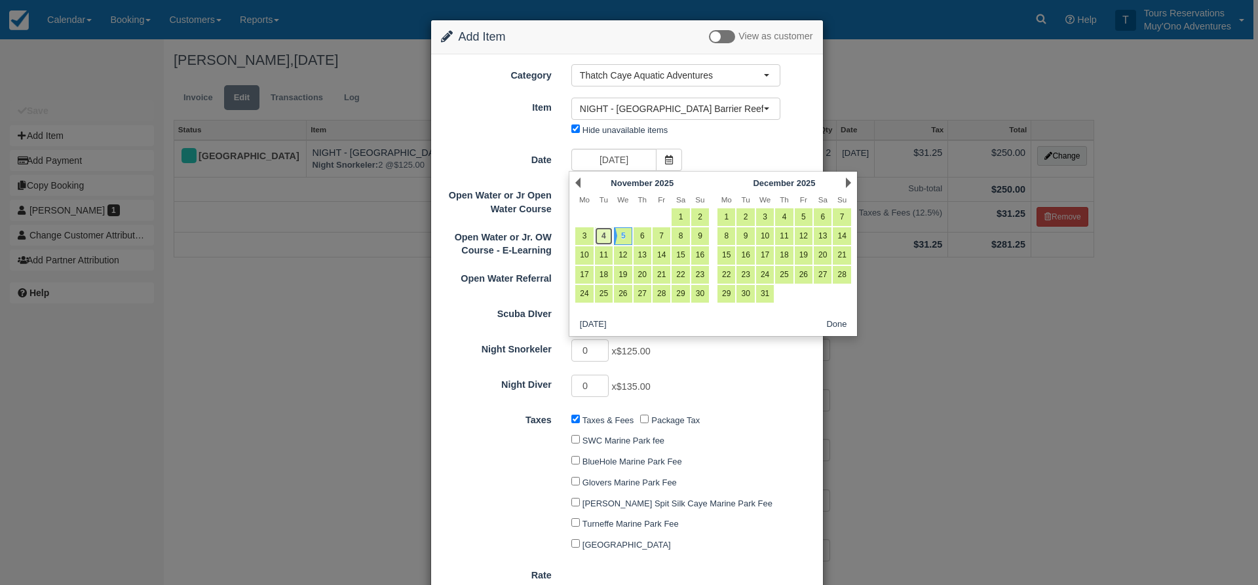
click at [602, 240] on link "4" at bounding box center [604, 236] width 18 height 18
type input "11/04/25"
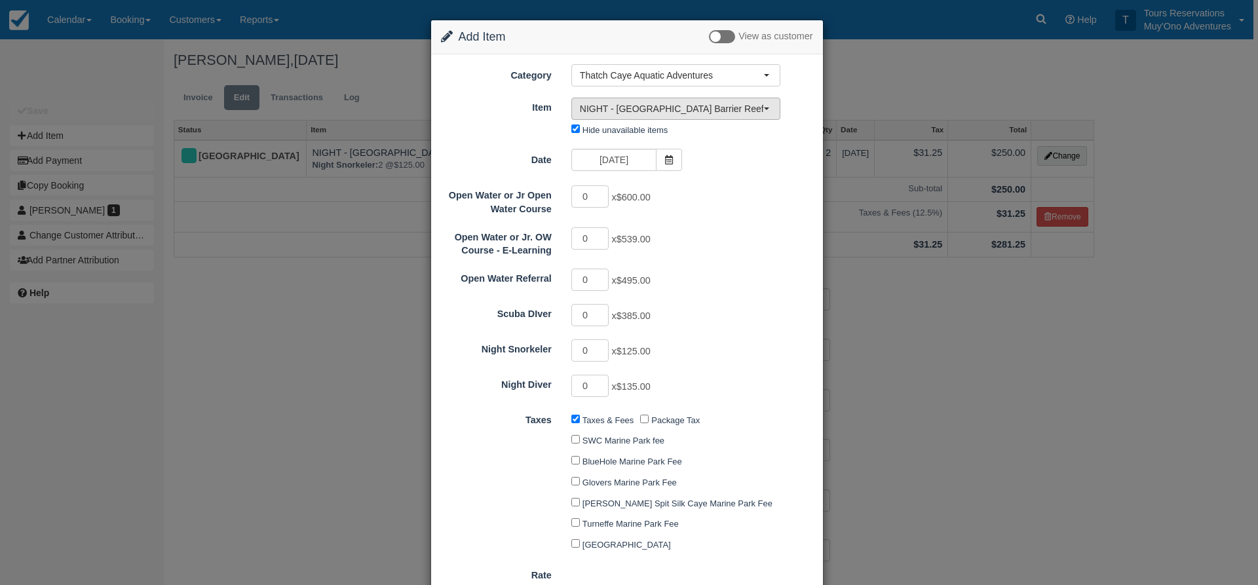
click at [640, 103] on span "NIGHT - Belize Barrier Reef Dive or Snorkel (6)" at bounding box center [671, 108] width 183 height 13
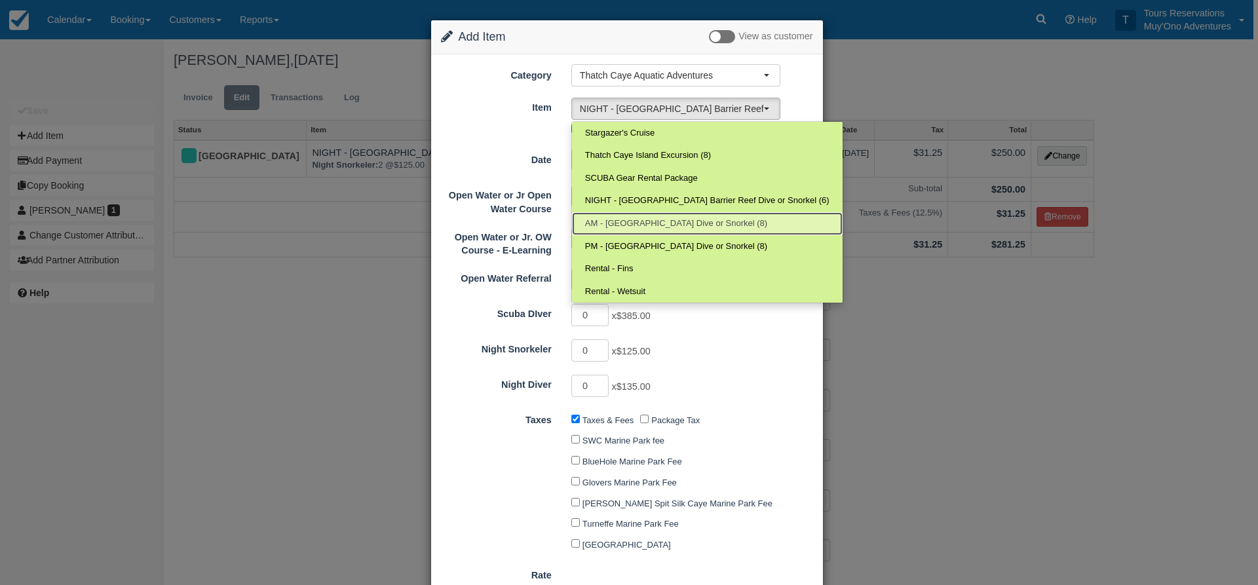
click at [631, 232] on link "AM - Belize Barrier Reef Dive or Snorkel (8)" at bounding box center [707, 223] width 271 height 23
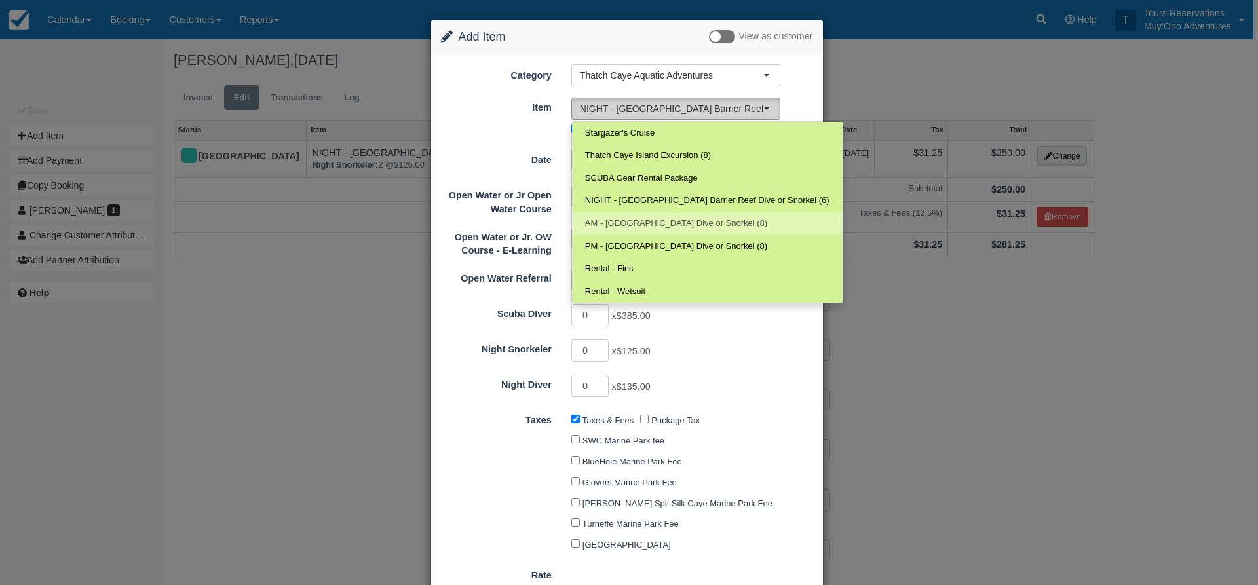
select select "294"
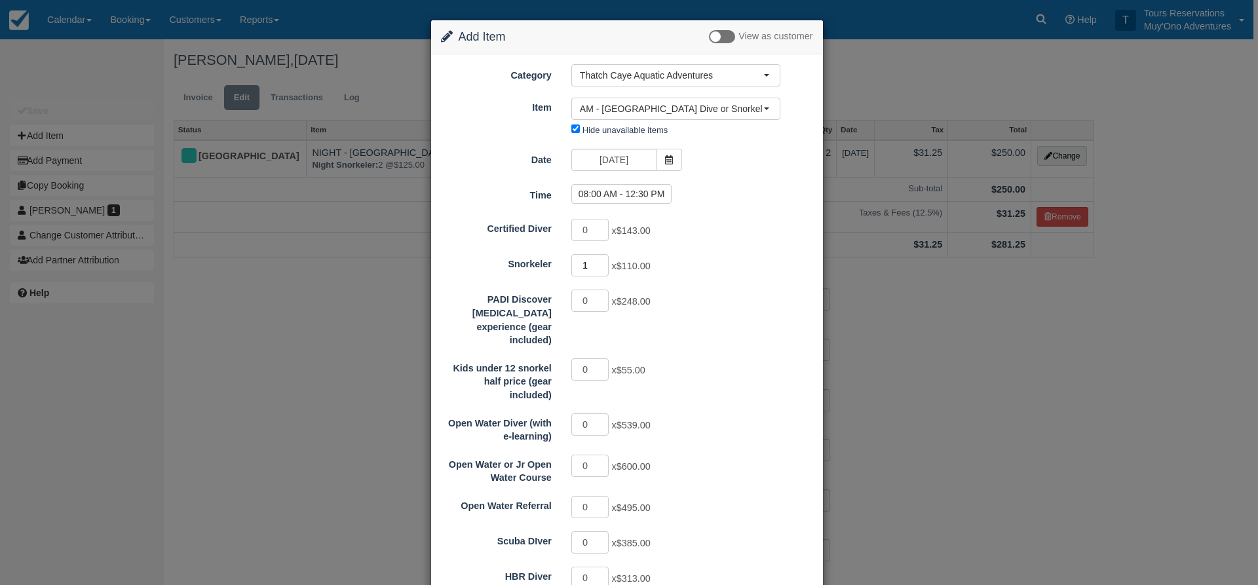
click at [599, 263] on input "1" at bounding box center [590, 265] width 38 height 22
type input "2"
click at [599, 263] on input "2" at bounding box center [590, 265] width 38 height 22
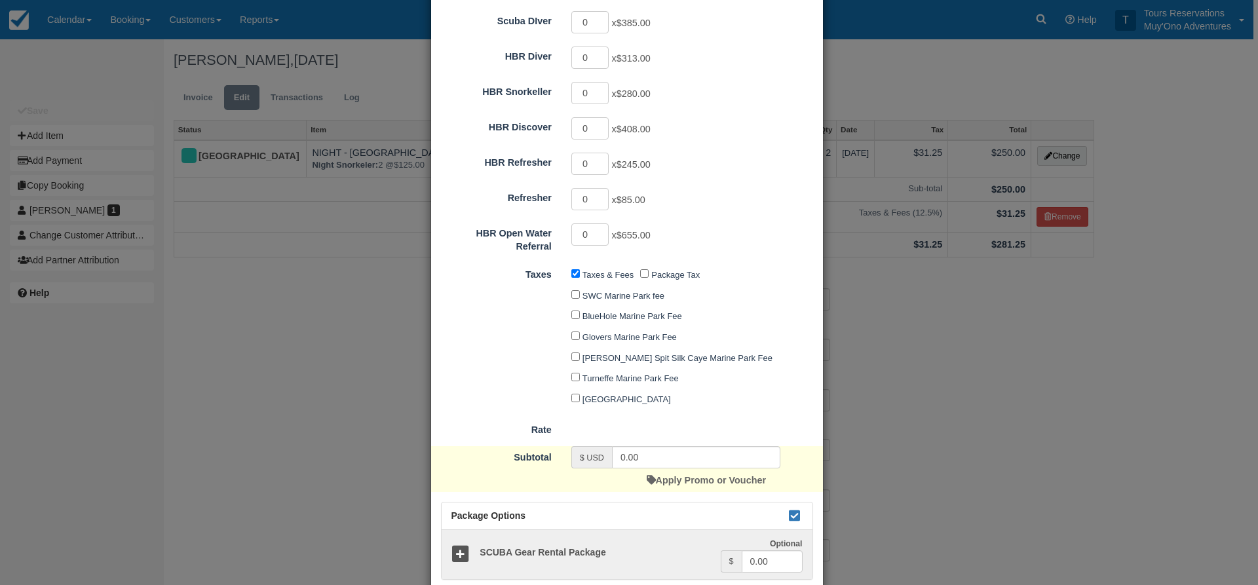
scroll to position [587, 0]
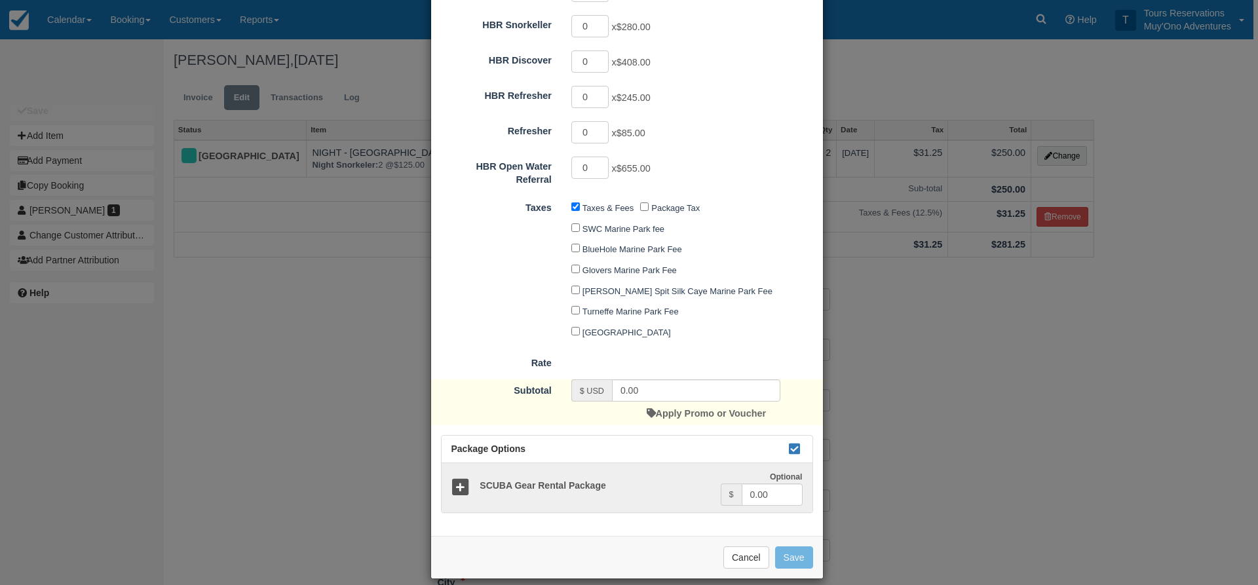
type input "220.00"
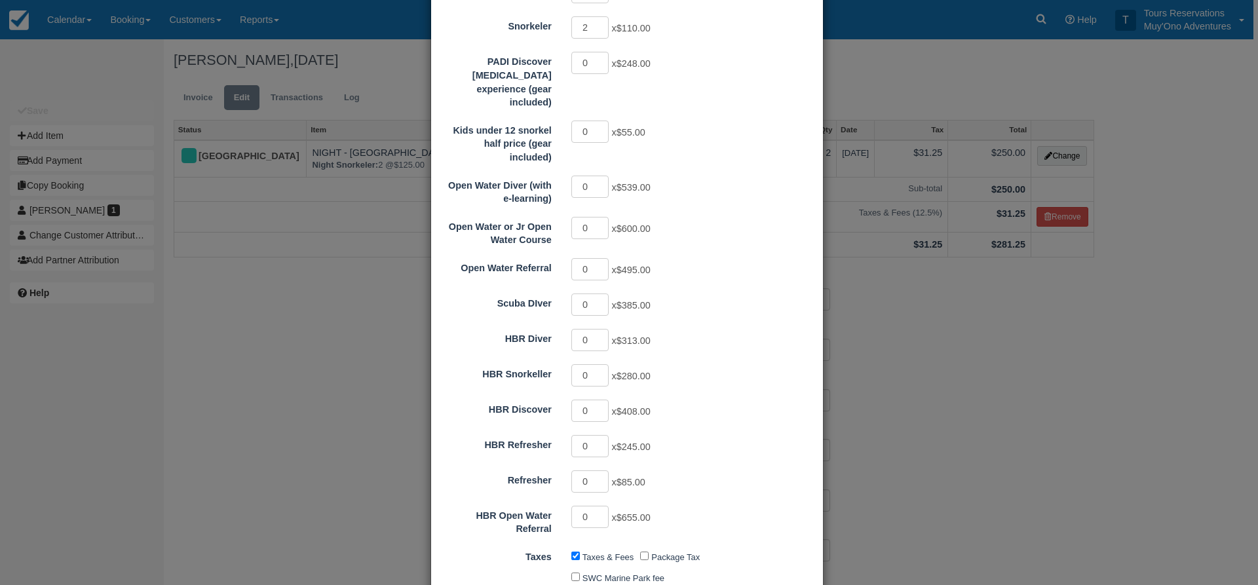
scroll to position [0, 0]
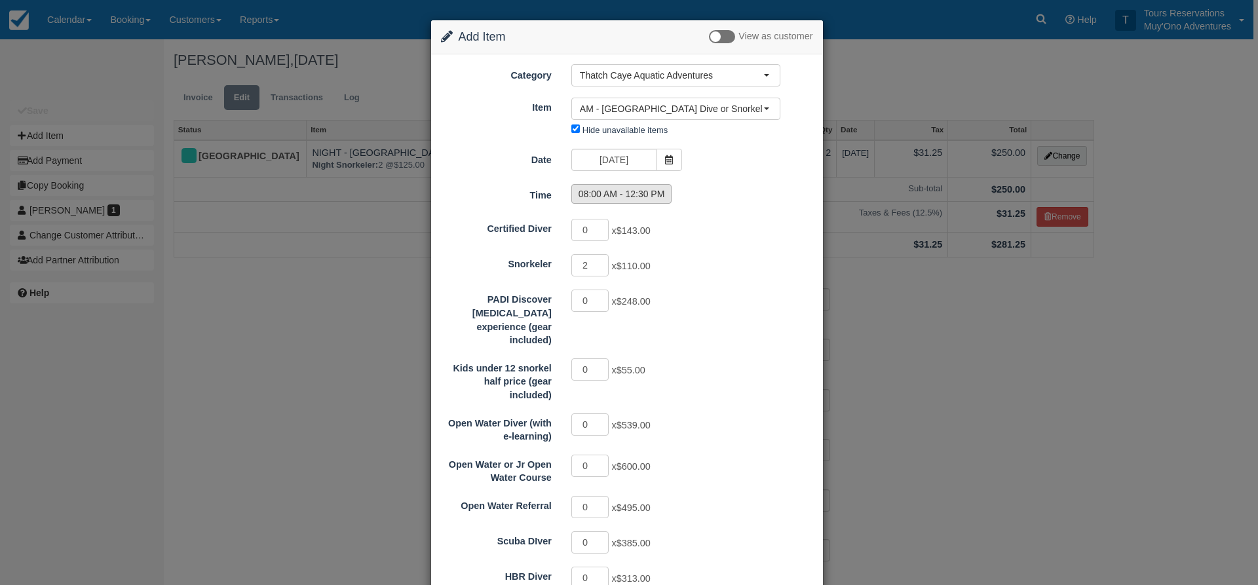
click at [637, 199] on label "08:00 AM - 12:30 PM" at bounding box center [621, 194] width 101 height 20
radio input "true"
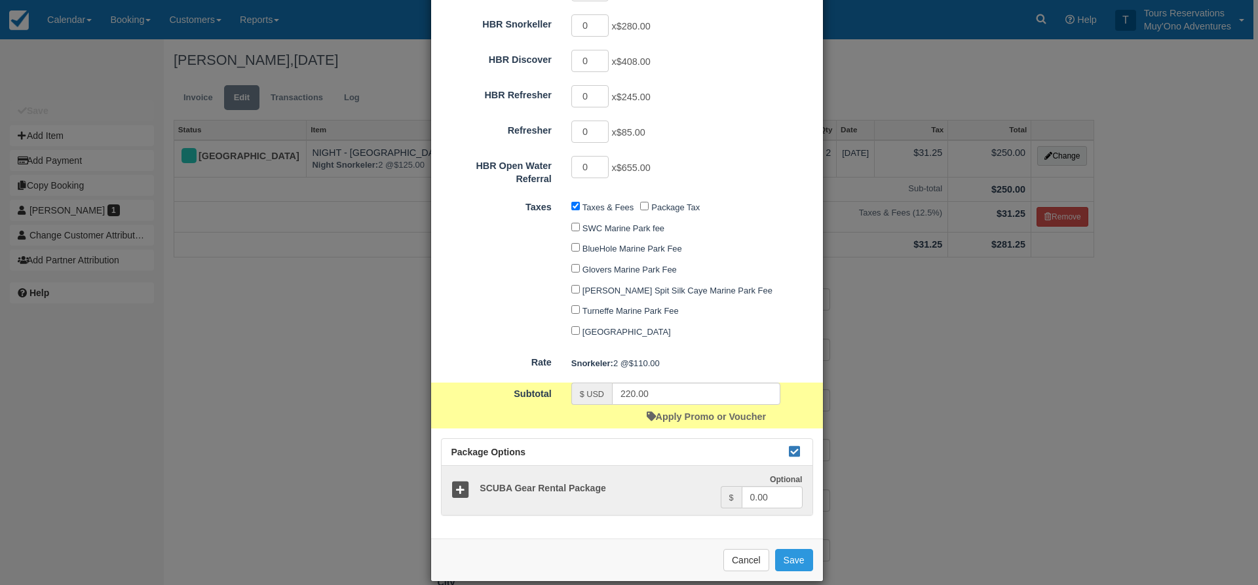
scroll to position [590, 0]
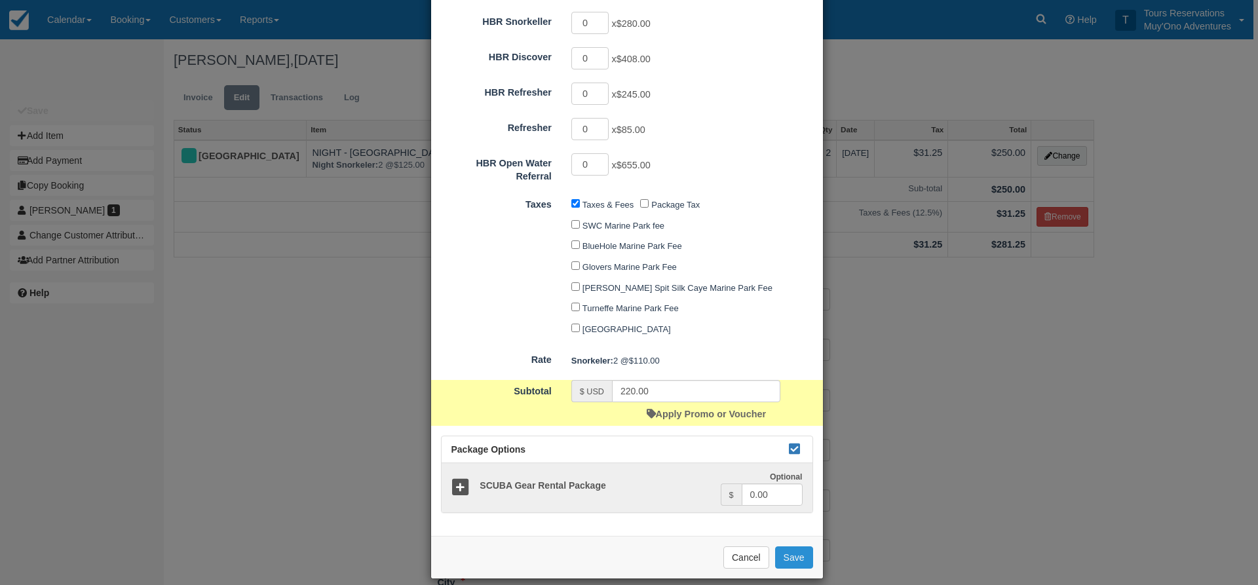
click at [785, 546] on button "Save" at bounding box center [794, 557] width 38 height 22
checkbox input "false"
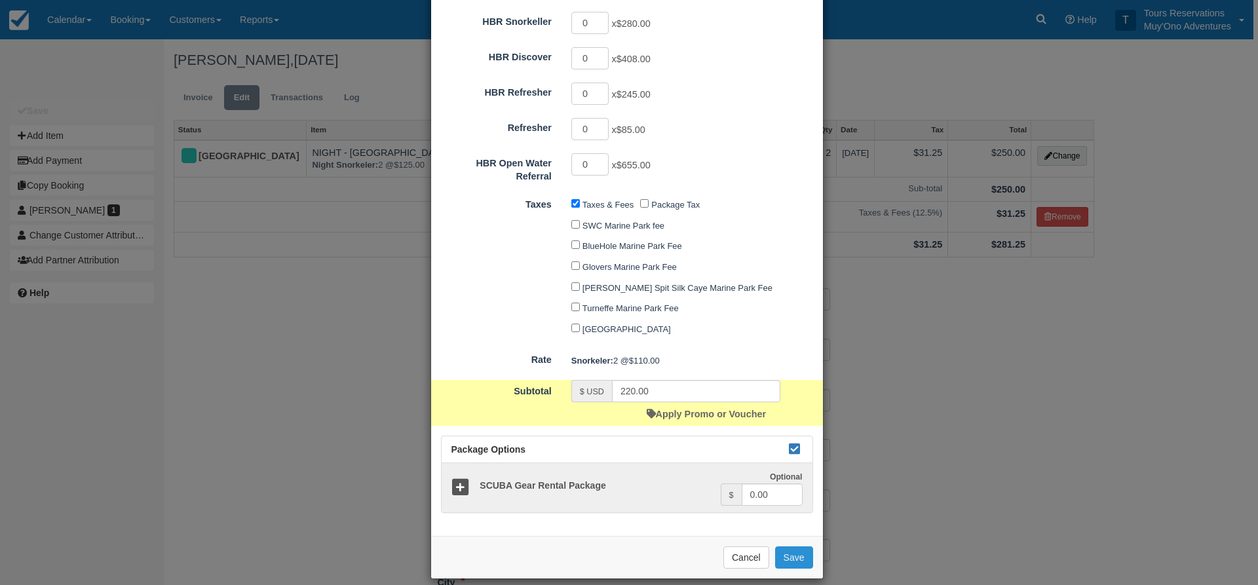
checkbox input "false"
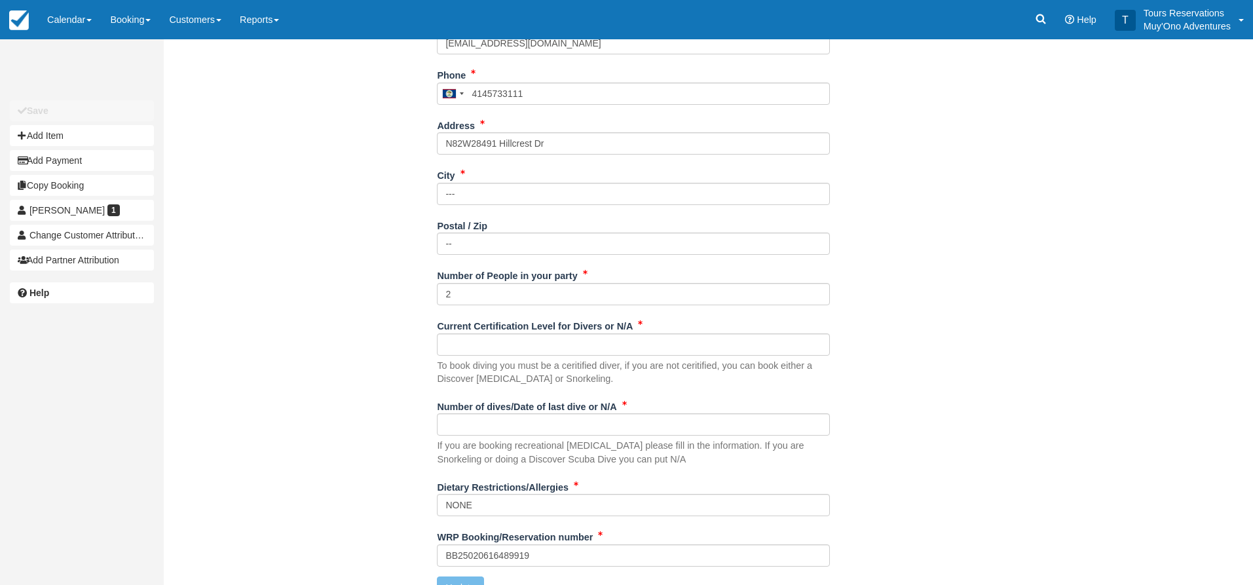
scroll to position [467, 0]
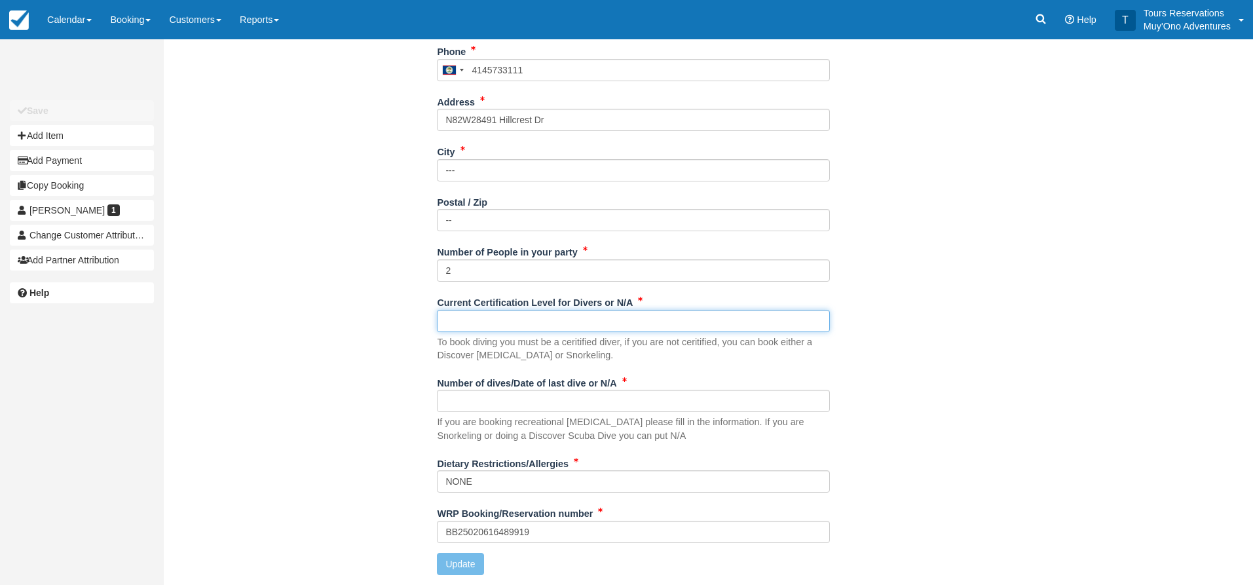
click at [468, 316] on input "Current Certification Level for Divers or N/A" at bounding box center [633, 321] width 393 height 22
type input "n/a"
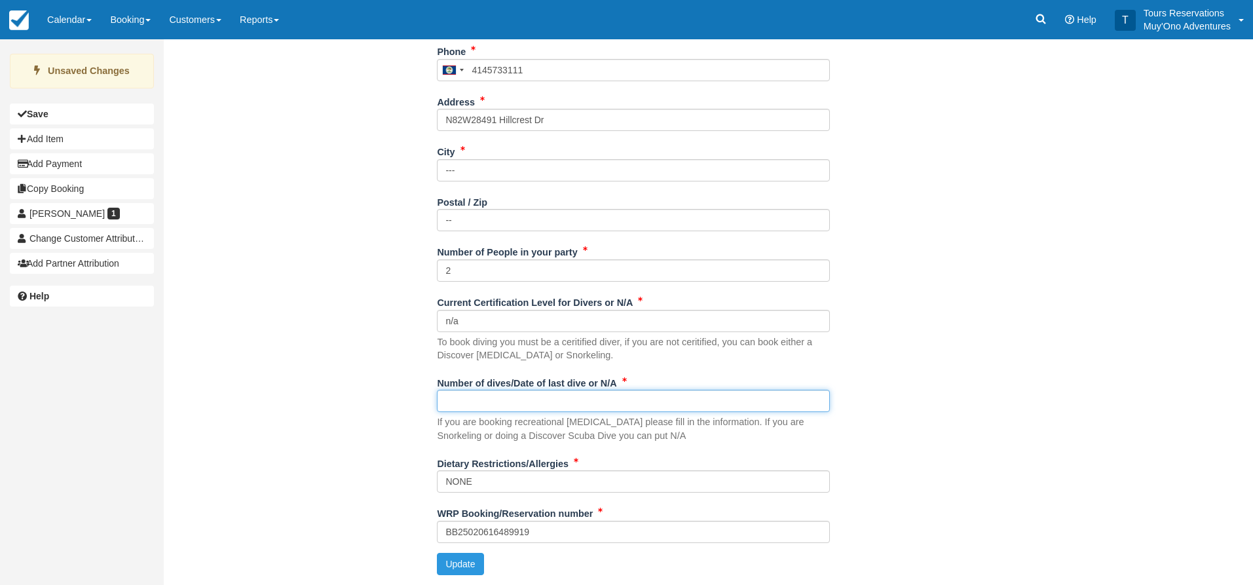
click at [506, 406] on input "Number of dives/Date of last dive or N/A" at bounding box center [633, 401] width 393 height 22
type input "n/a"
click at [472, 558] on button "Update" at bounding box center [460, 564] width 47 height 22
type input "[PHONE_NUMBER]"
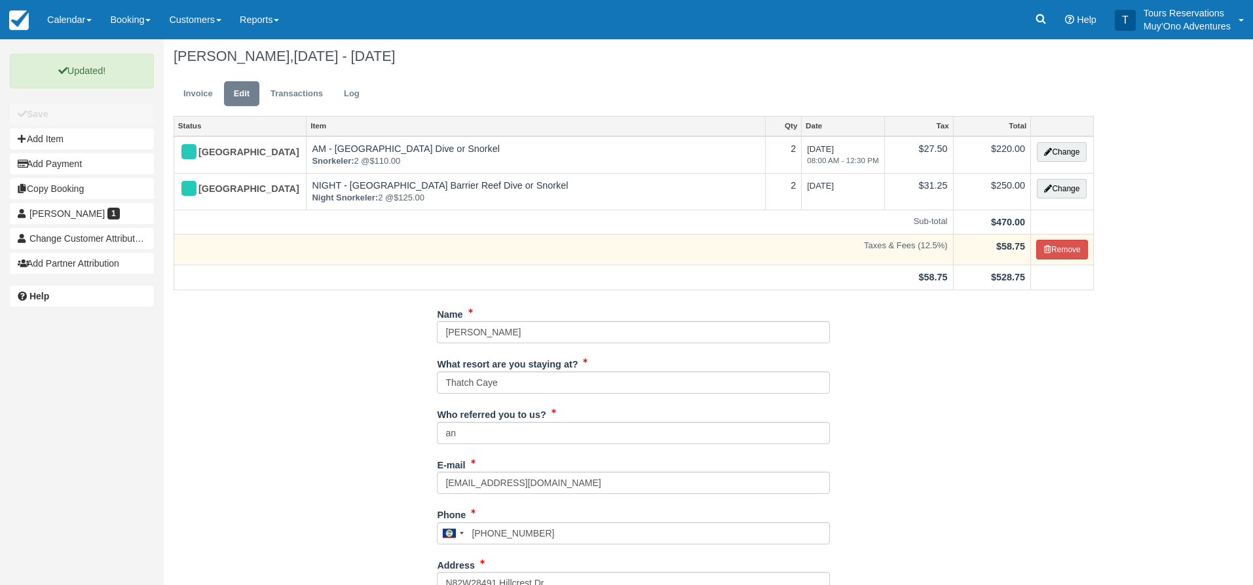
scroll to position [0, 0]
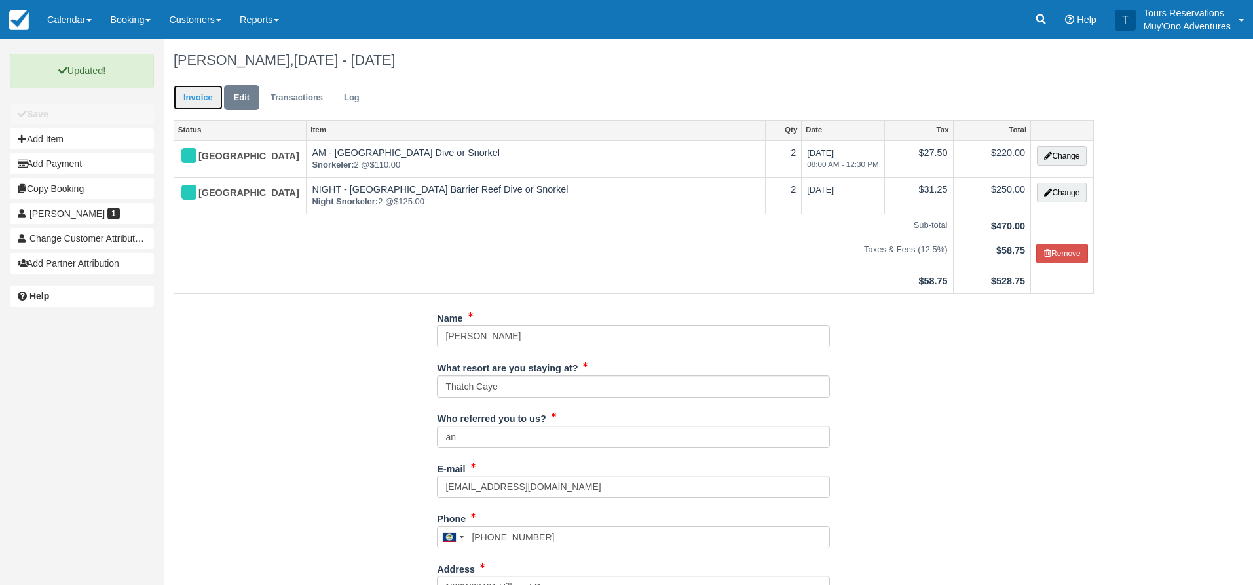
click at [208, 97] on link "Invoice" at bounding box center [198, 98] width 49 height 26
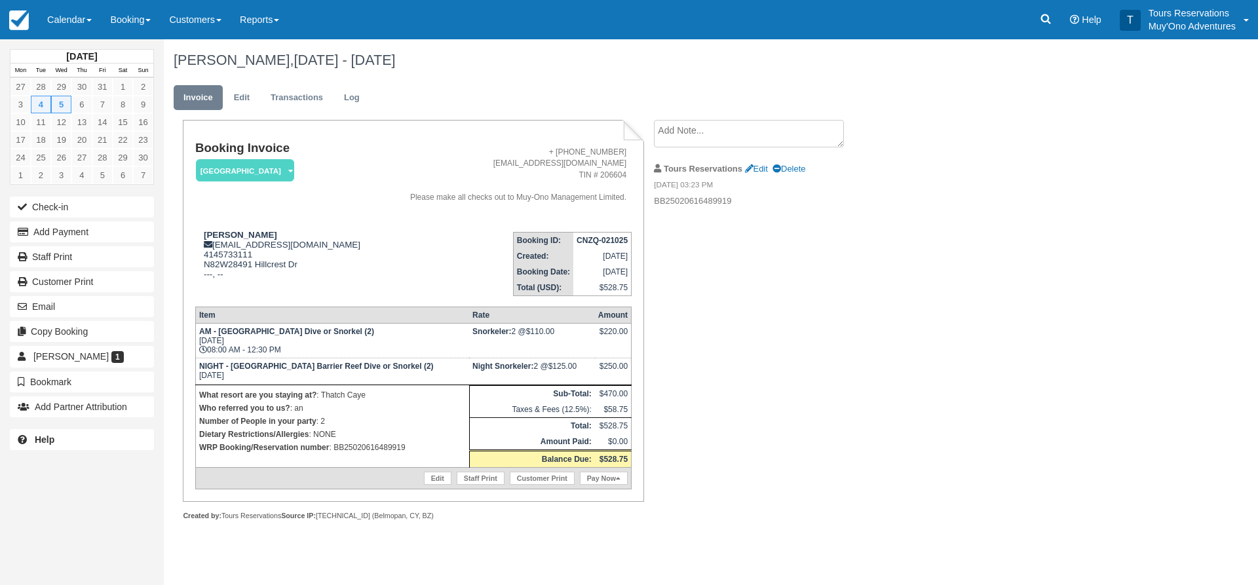
click at [737, 263] on div "Booking Invoice [GEOGRAPHIC_DATA]   Pending HOLD Deposit Paid Cancelled Void Mu…" at bounding box center [524, 334] width 721 height 429
click at [909, 342] on div "[PERSON_NAME], [DATE] - [DATE] Invoice Edit Transactions Log Booking Invoice [G…" at bounding box center [635, 294] width 943 height 510
click at [749, 342] on div "Booking Invoice [GEOGRAPHIC_DATA]   Pending HOLD Deposit Paid Cancelled Void Mu…" at bounding box center [524, 334] width 721 height 429
click at [772, 132] on textarea at bounding box center [749, 134] width 190 height 28
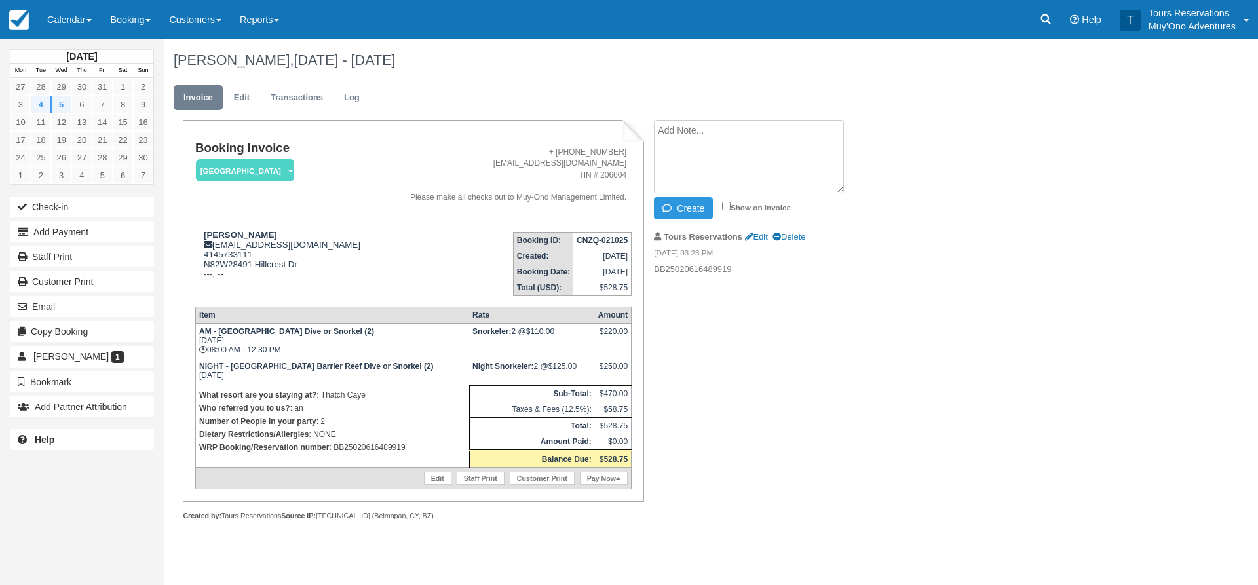
drag, startPoint x: 781, startPoint y: 300, endPoint x: 683, endPoint y: 223, distance: 124.1
click at [781, 299] on div "Booking Invoice [GEOGRAPHIC_DATA]   Pending HOLD Deposit Paid Cancelled Void Mu…" at bounding box center [524, 334] width 721 height 429
click at [761, 368] on div "Booking Invoice [GEOGRAPHIC_DATA]   Pending HOLD Deposit Paid Cancelled Void Mu…" at bounding box center [524, 334] width 721 height 429
click at [791, 354] on div "Booking Invoice [GEOGRAPHIC_DATA]   Pending HOLD Deposit Paid Cancelled Void Mu…" at bounding box center [524, 334] width 721 height 429
click at [745, 143] on textarea at bounding box center [749, 156] width 190 height 73
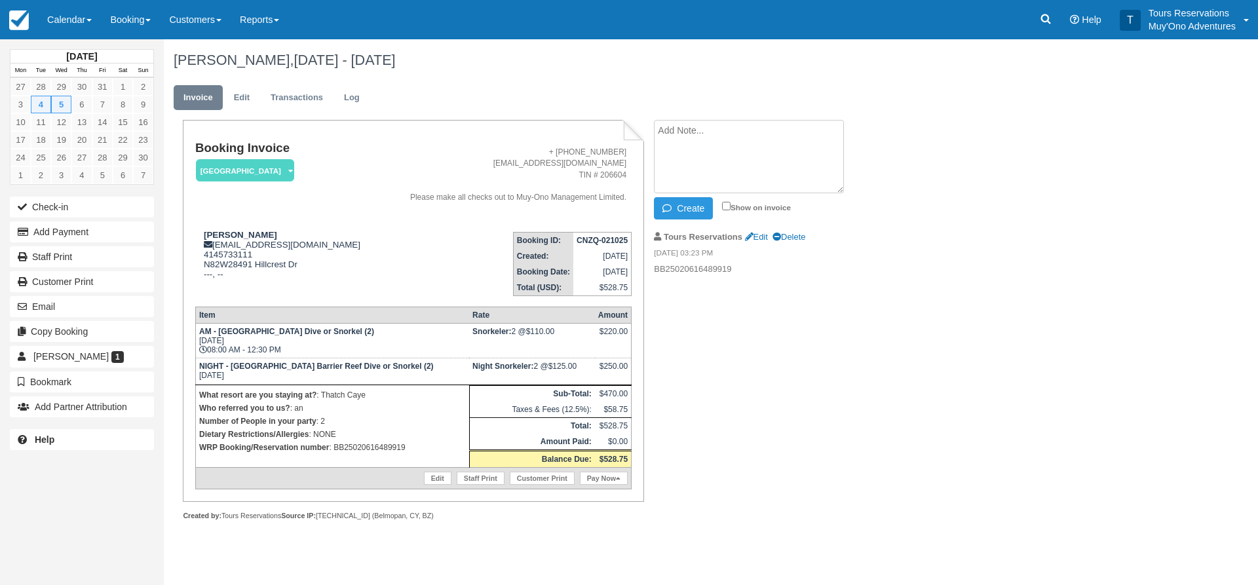
click at [778, 375] on div "Booking Invoice [GEOGRAPHIC_DATA]   Pending HOLD Deposit Paid Cancelled Void Mu…" at bounding box center [524, 334] width 721 height 429
click at [774, 174] on textarea at bounding box center [749, 156] width 190 height 73
click at [772, 362] on div "Booking Invoice [GEOGRAPHIC_DATA]   Pending HOLD Deposit Paid Cancelled Void Mu…" at bounding box center [524, 334] width 721 height 429
click at [776, 150] on textarea at bounding box center [749, 156] width 190 height 73
click at [725, 142] on textarea at bounding box center [749, 156] width 190 height 73
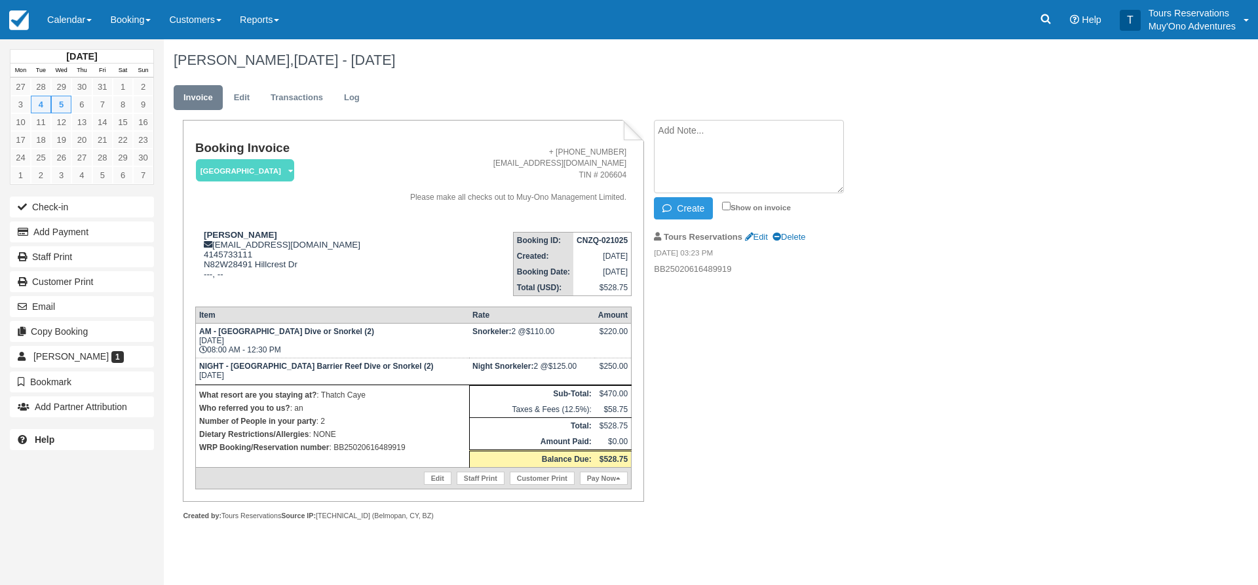
click at [763, 157] on textarea at bounding box center [749, 156] width 190 height 73
click at [752, 151] on textarea at bounding box center [749, 156] width 190 height 73
click at [919, 160] on div "[PERSON_NAME], [DATE] - [DATE] Invoice Edit Transactions Log Booking Invoice [G…" at bounding box center [635, 294] width 943 height 510
click at [588, 236] on strong "CNZQ-021025" at bounding box center [602, 240] width 51 height 9
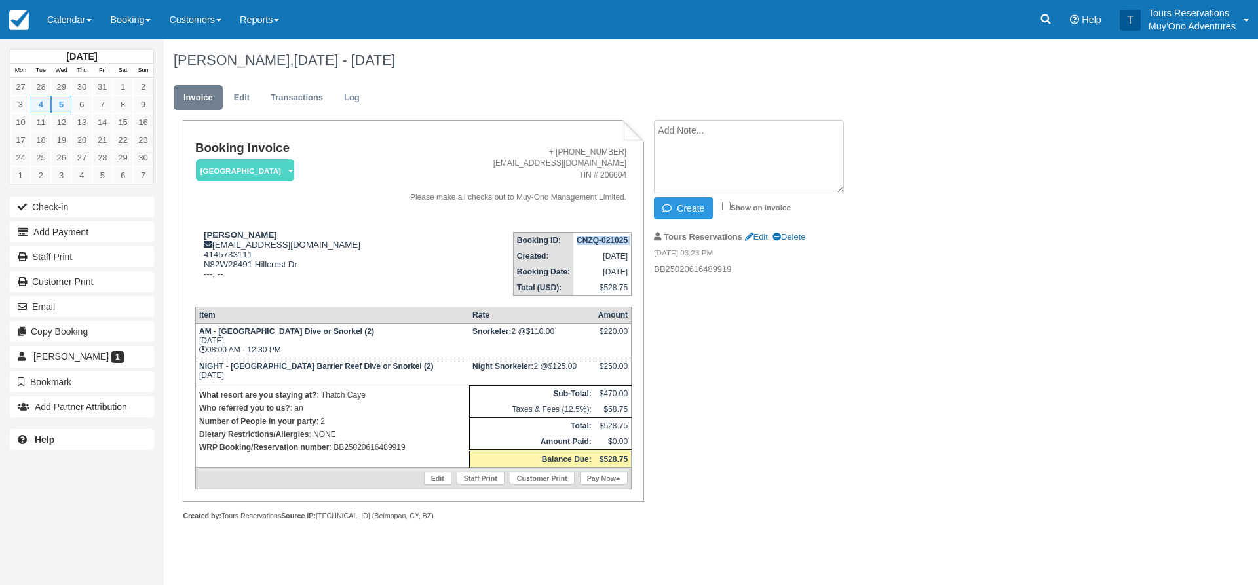
click at [588, 236] on strong "CNZQ-021025" at bounding box center [602, 240] width 51 height 9
copy tbody "CNZQ-021025"
click at [823, 351] on div "Booking Invoice [GEOGRAPHIC_DATA]   Pending HOLD Deposit Paid Cancelled Void Mu…" at bounding box center [524, 334] width 721 height 429
